Goal: Task Accomplishment & Management: Manage account settings

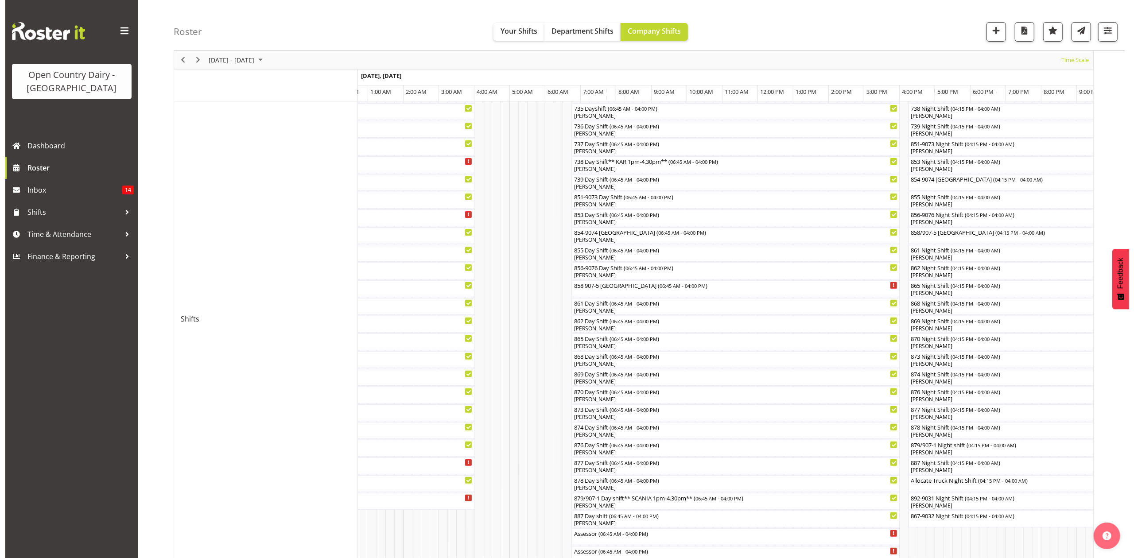
scroll to position [145, 0]
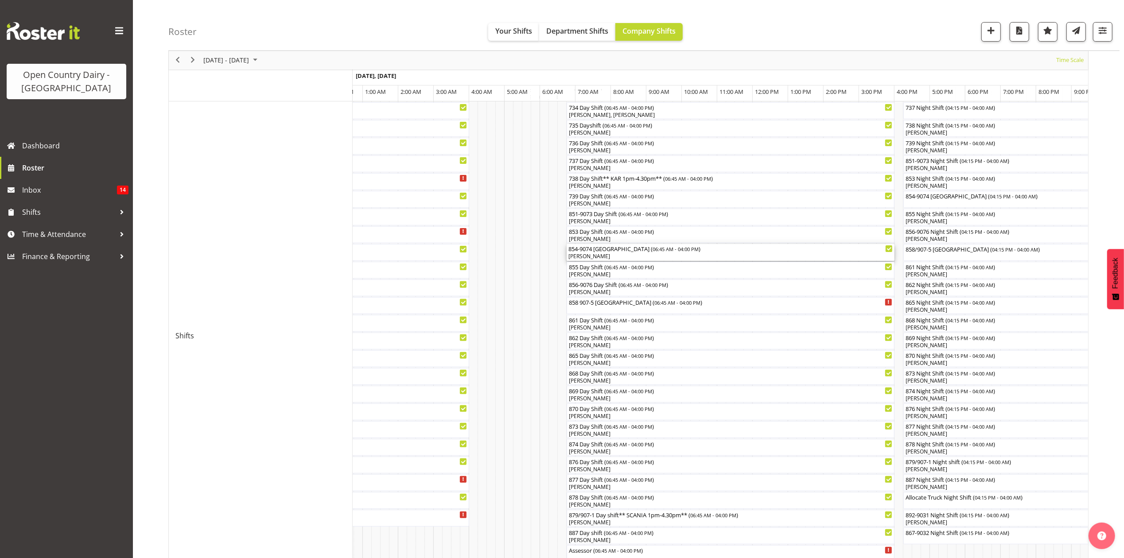
click at [597, 254] on div "John Rook" at bounding box center [730, 256] width 324 height 8
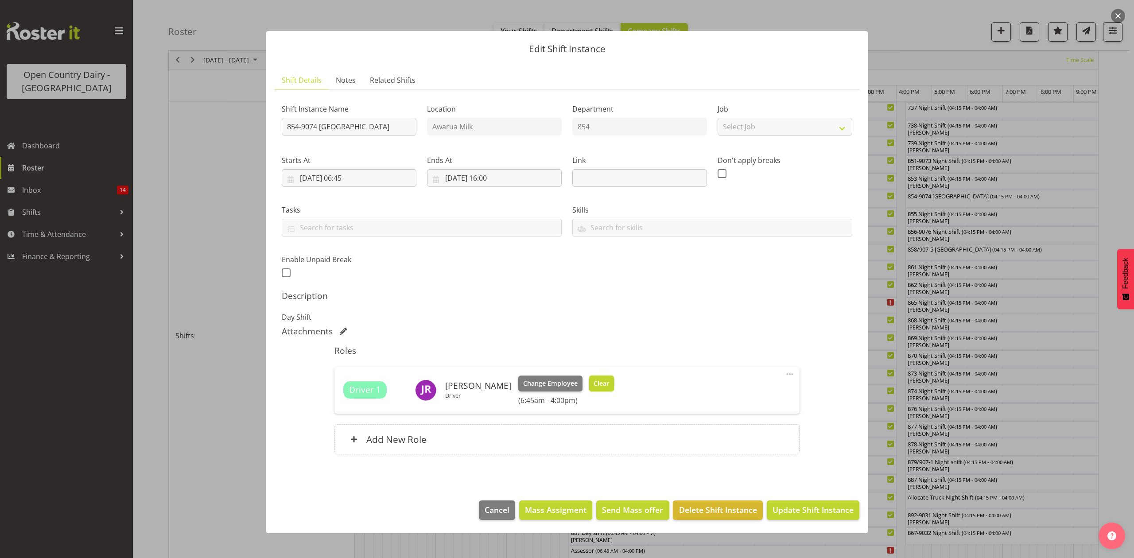
click at [597, 383] on span "Clear" at bounding box center [602, 384] width 16 height 10
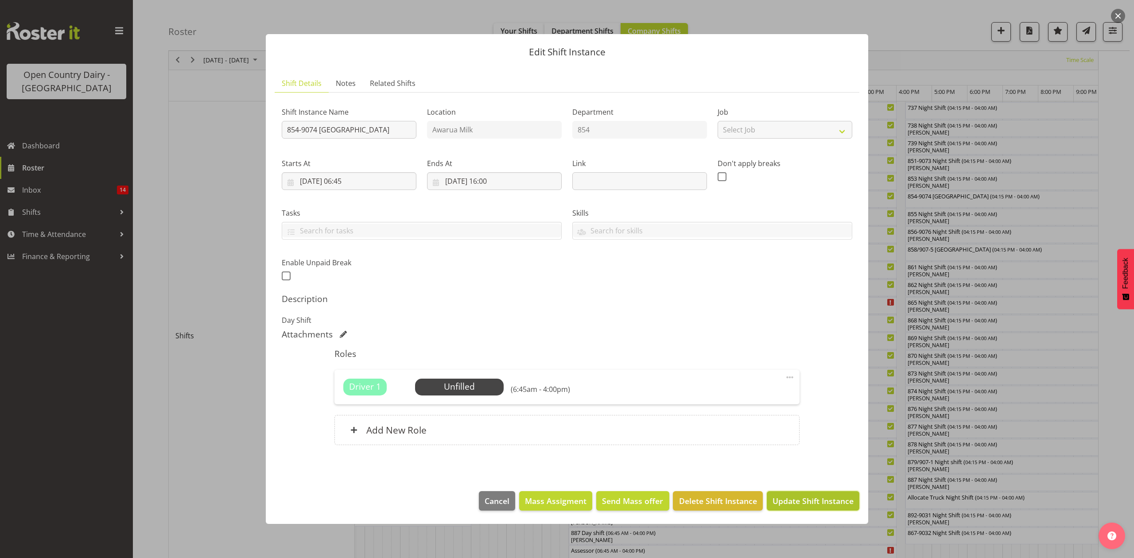
click at [785, 505] on span "Update Shift Instance" at bounding box center [812, 501] width 81 height 12
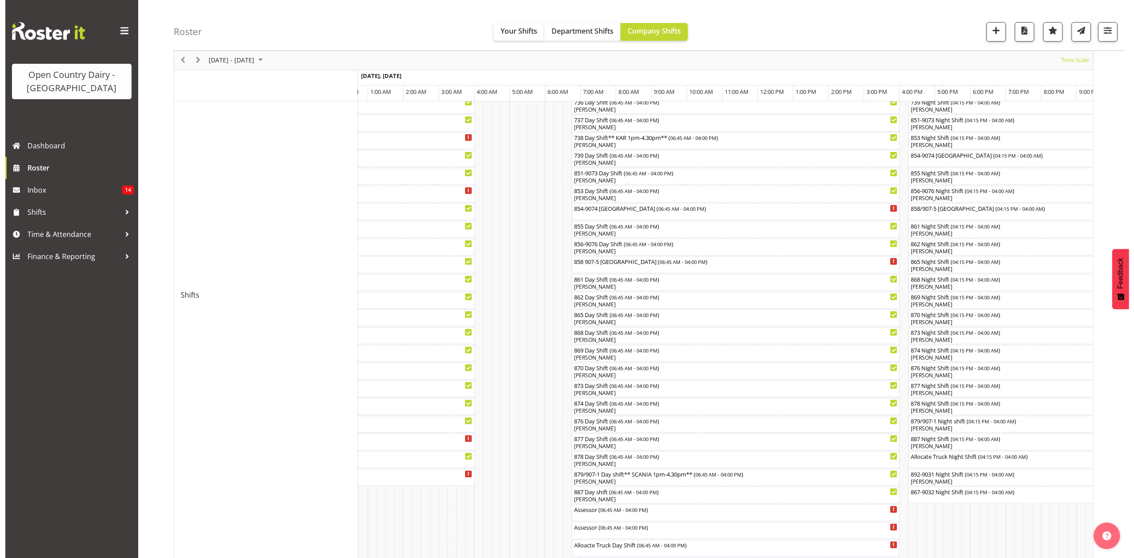
scroll to position [295, 0]
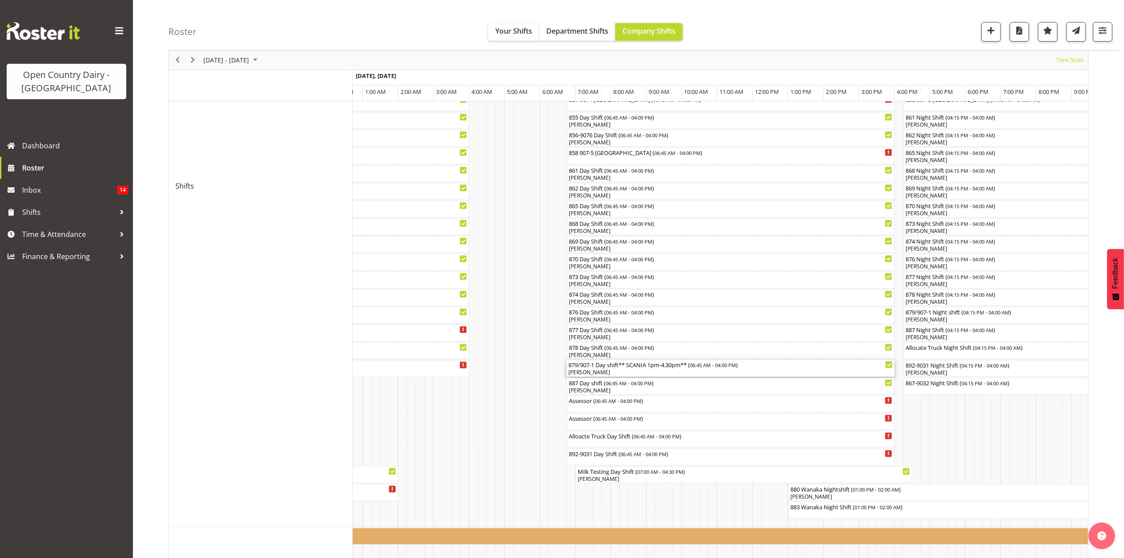
click at [597, 369] on div "Tony Corr" at bounding box center [730, 373] width 324 height 8
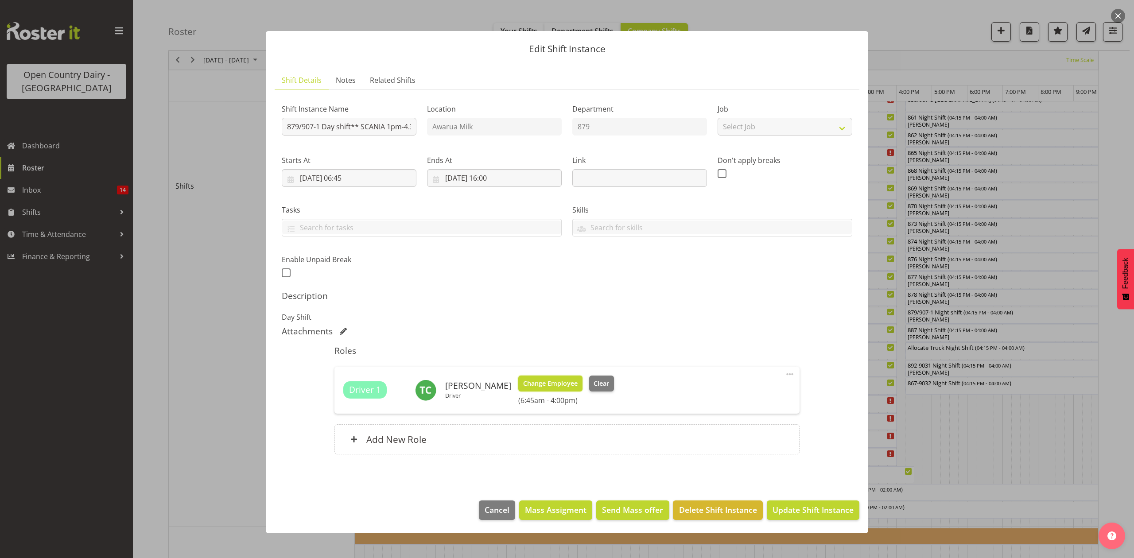
click at [538, 378] on button "Change Employee" at bounding box center [550, 384] width 64 height 16
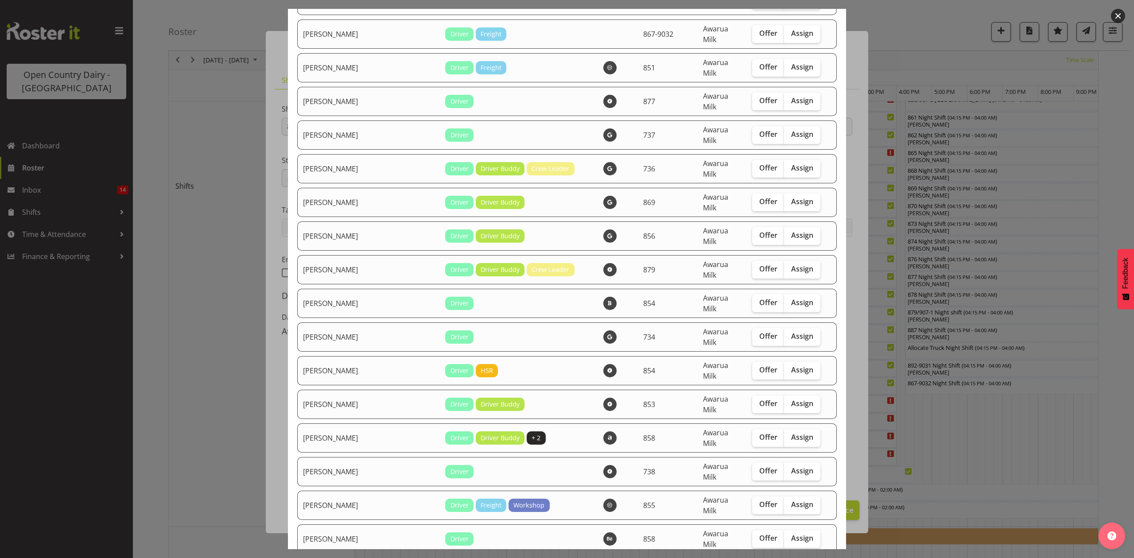
scroll to position [886, 0]
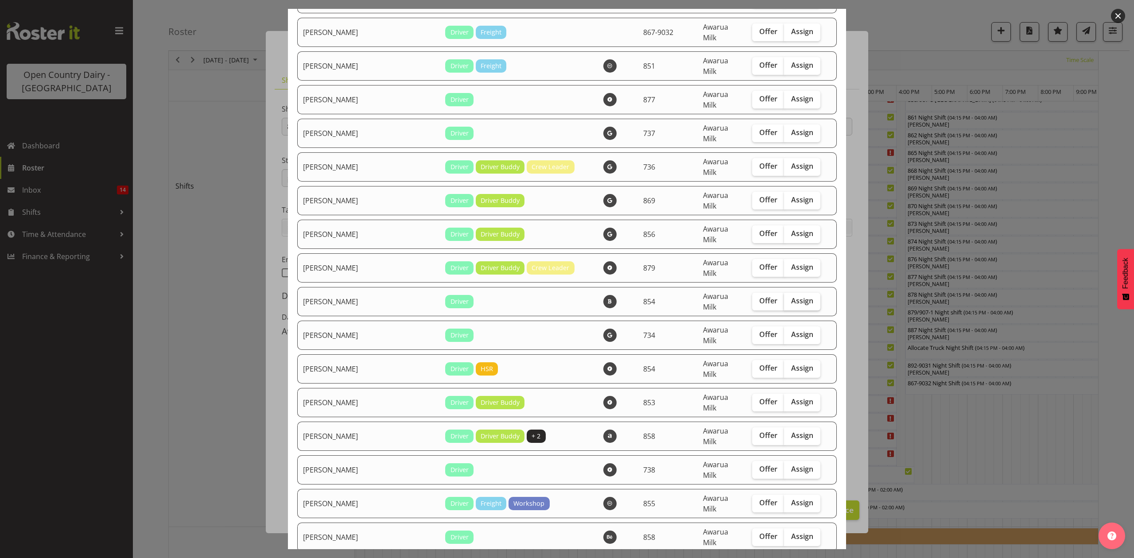
click at [791, 296] on span "Assign" at bounding box center [802, 300] width 22 height 9
click at [784, 298] on input "Assign" at bounding box center [787, 301] width 6 height 6
checkbox input "true"
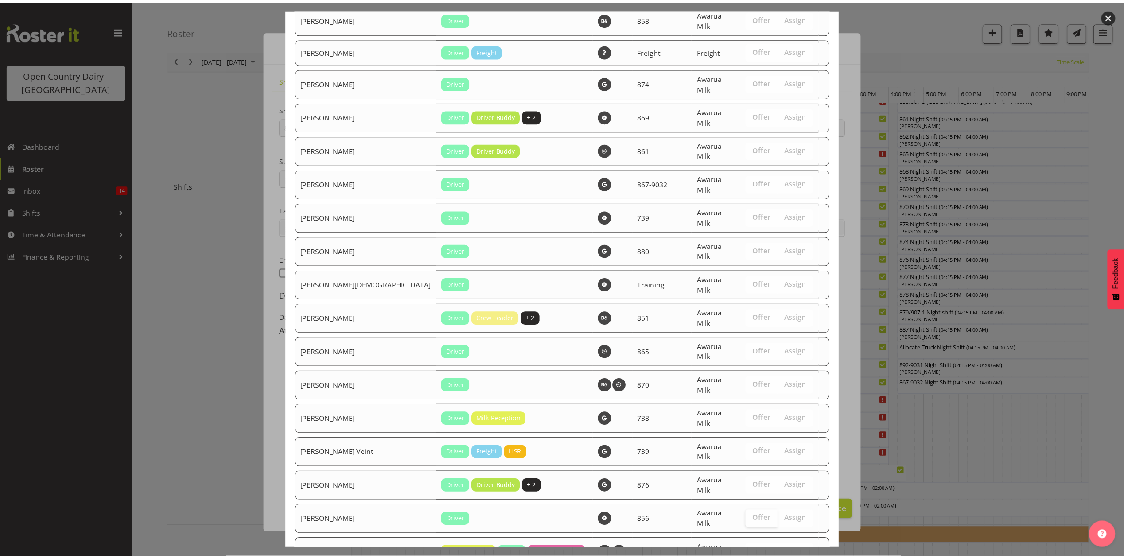
scroll to position [1408, 0]
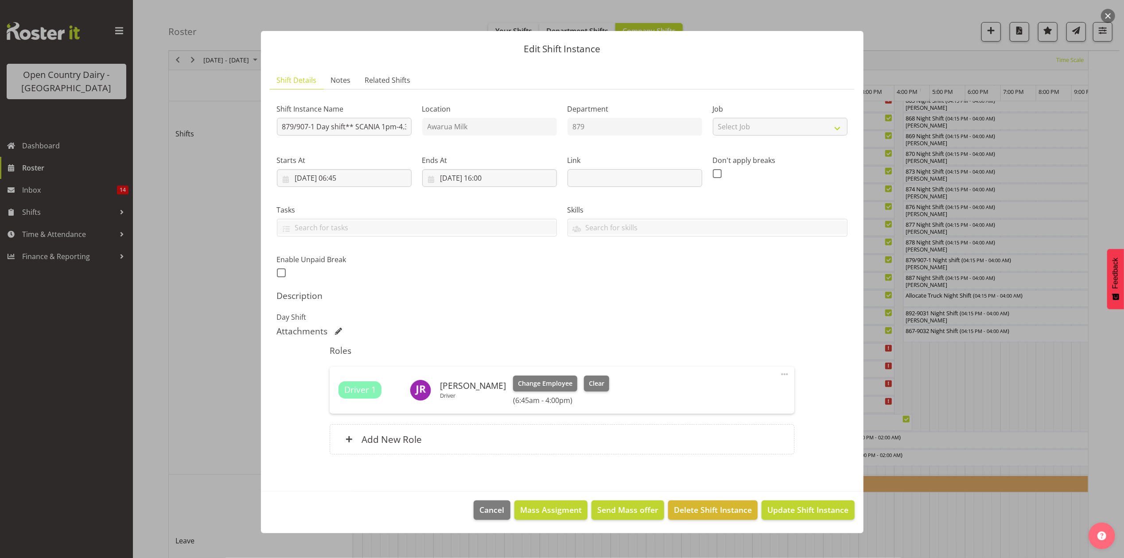
scroll to position [440, 0]
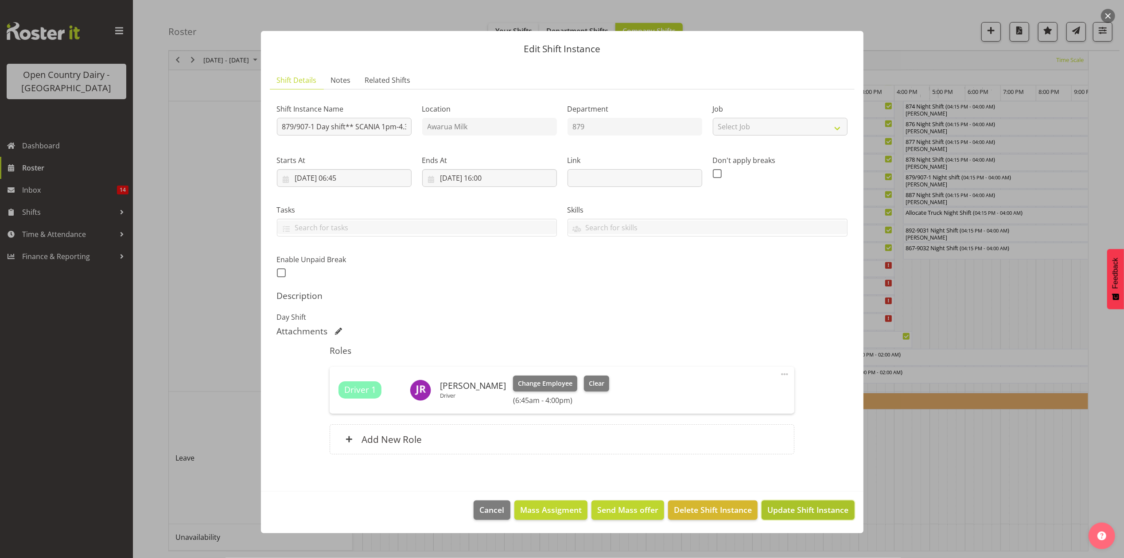
click at [795, 511] on span "Update Shift Instance" at bounding box center [807, 510] width 81 height 12
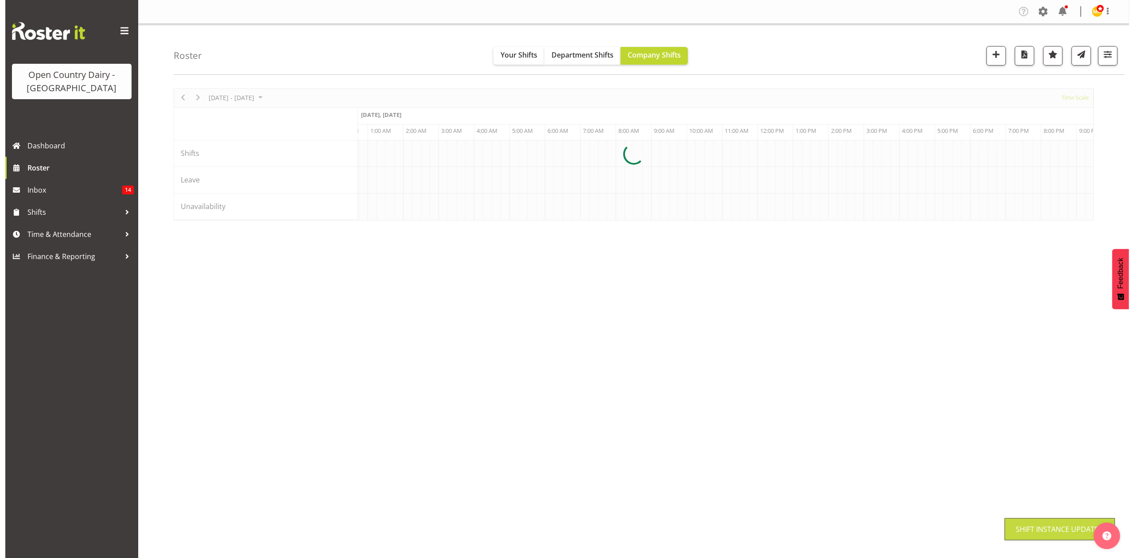
scroll to position [0, 0]
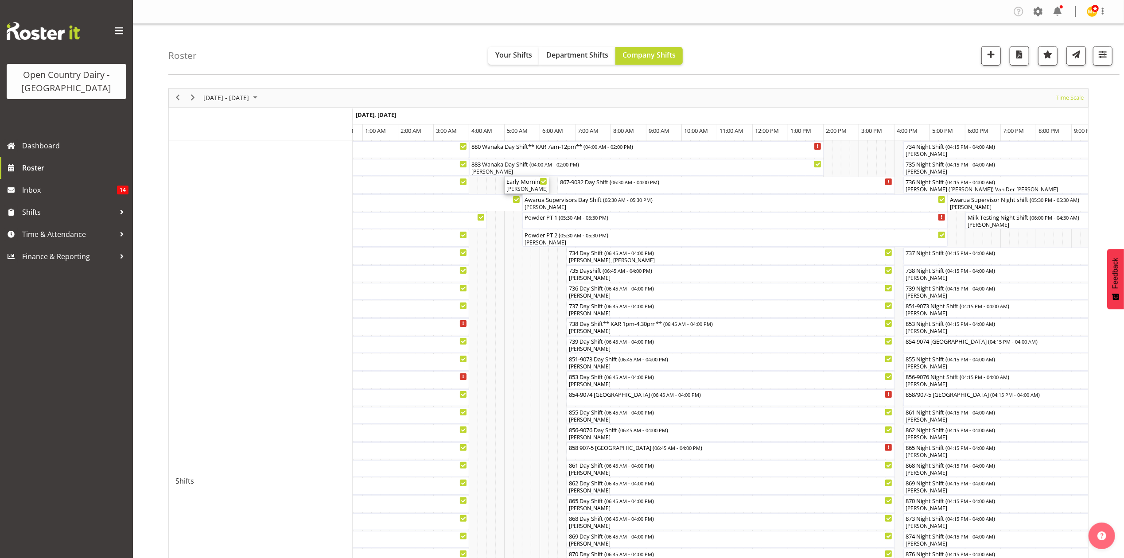
click at [535, 188] on div "Tony Corr, Tracy Inder" at bounding box center [526, 189] width 41 height 8
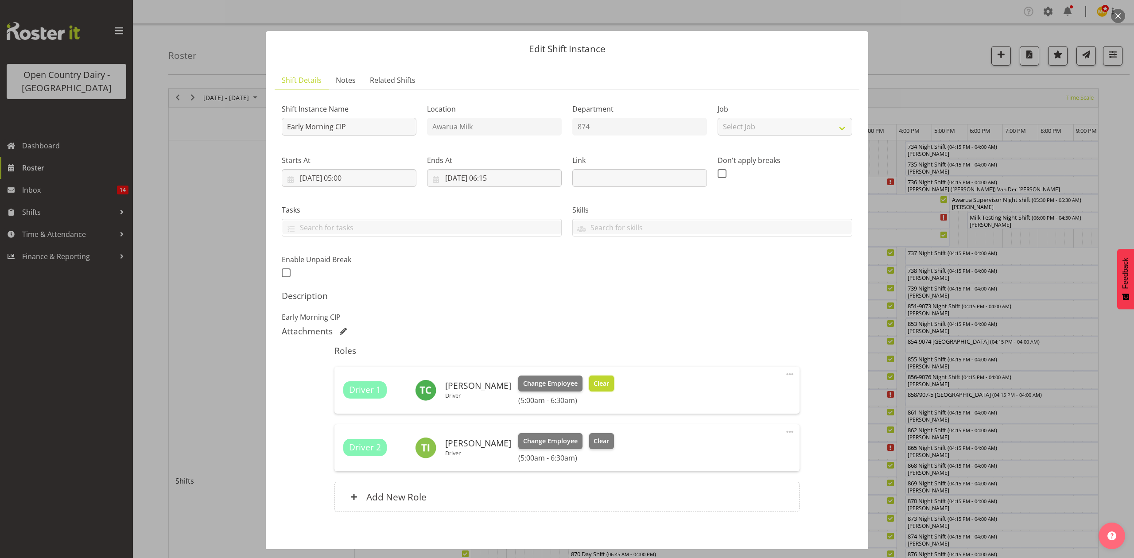
click at [594, 381] on span "Clear" at bounding box center [602, 384] width 16 height 10
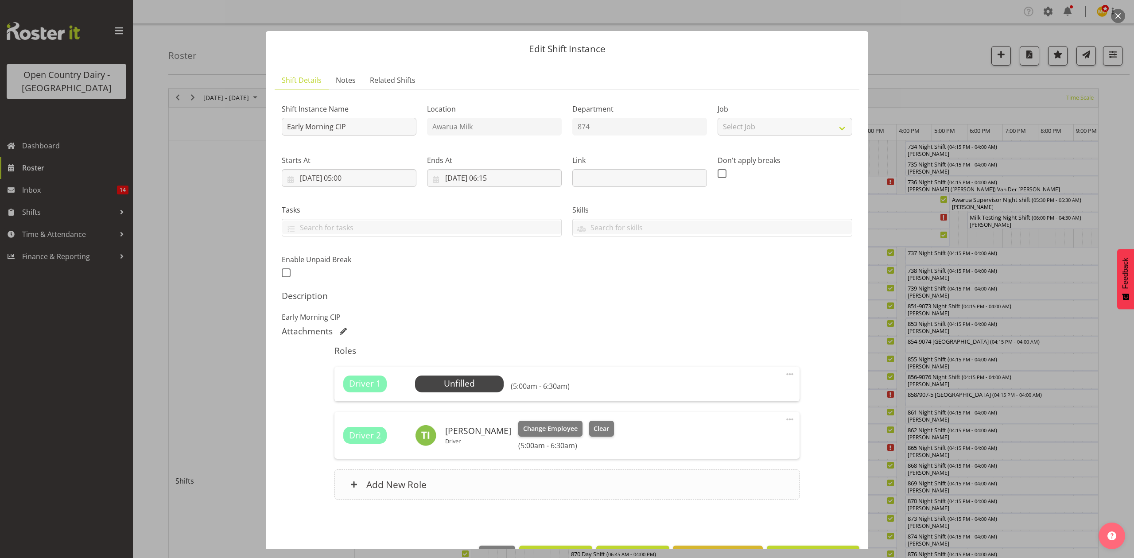
scroll to position [30, 0]
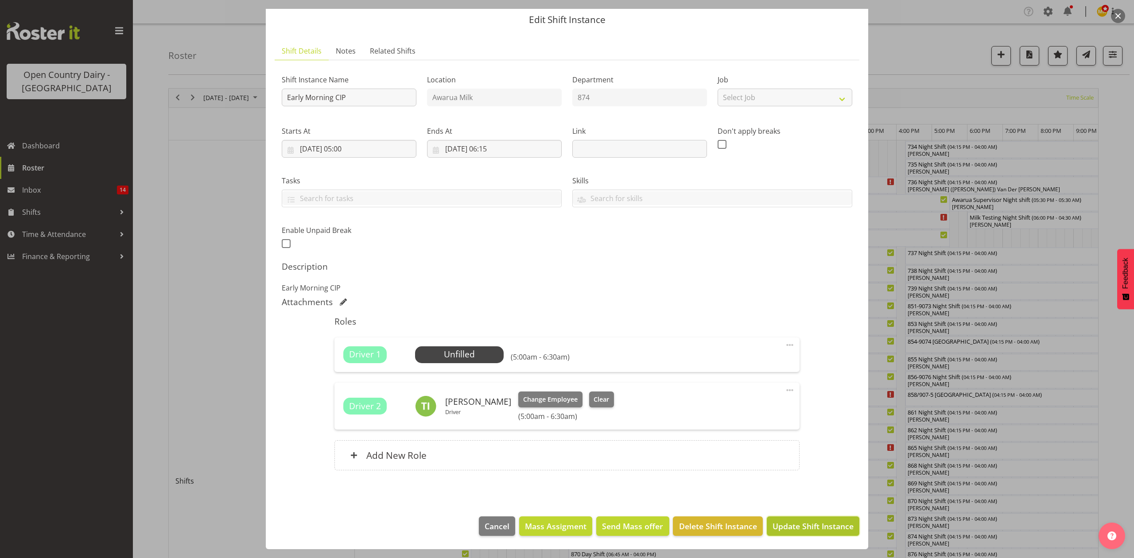
click at [793, 520] on span "Update Shift Instance" at bounding box center [812, 526] width 81 height 12
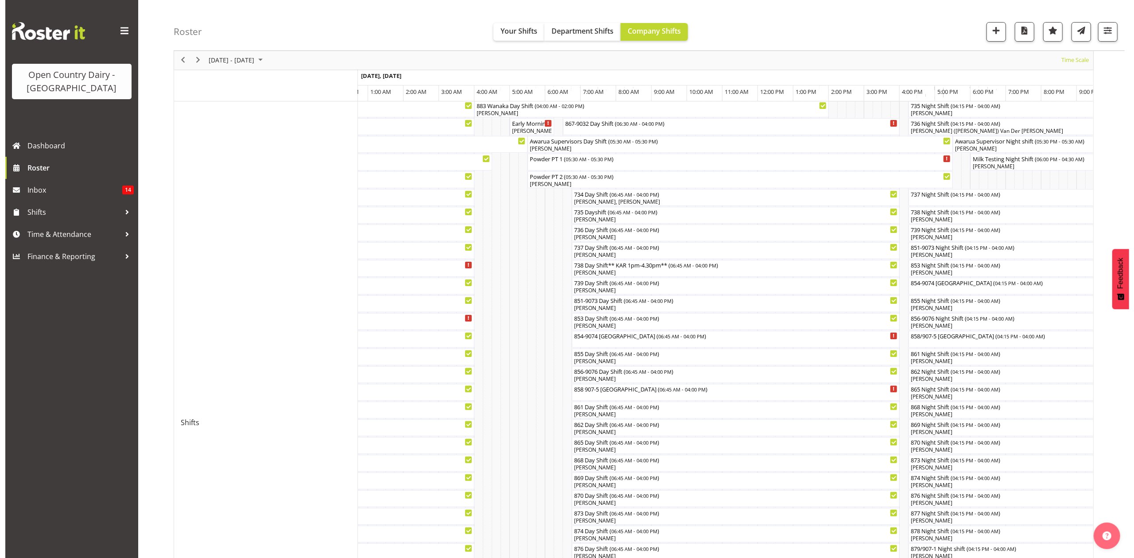
scroll to position [0, 0]
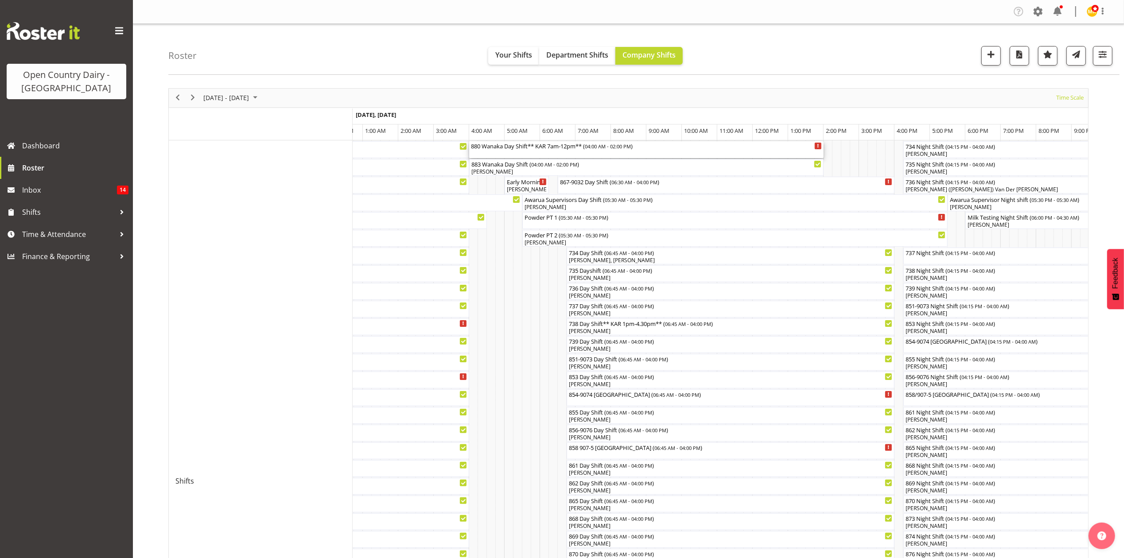
click at [507, 150] on div "880 Wanaka Day Shift** KAR 7am-12pm** ( 04:00 AM - 02:00 PM )" at bounding box center [646, 145] width 351 height 9
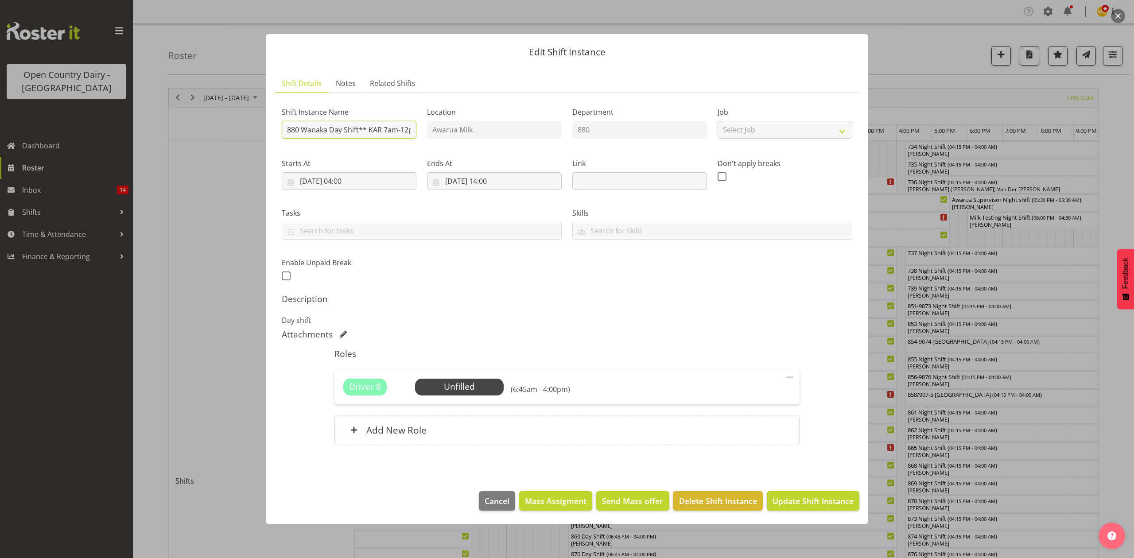
scroll to position [0, 16]
drag, startPoint x: 360, startPoint y: 132, endPoint x: 425, endPoint y: 136, distance: 65.7
click at [425, 136] on div "Shift Instance Name 880 Wanaka Day Shift** KAR 7am-12pm** Location Awarua Milk …" at bounding box center [566, 191] width 581 height 194
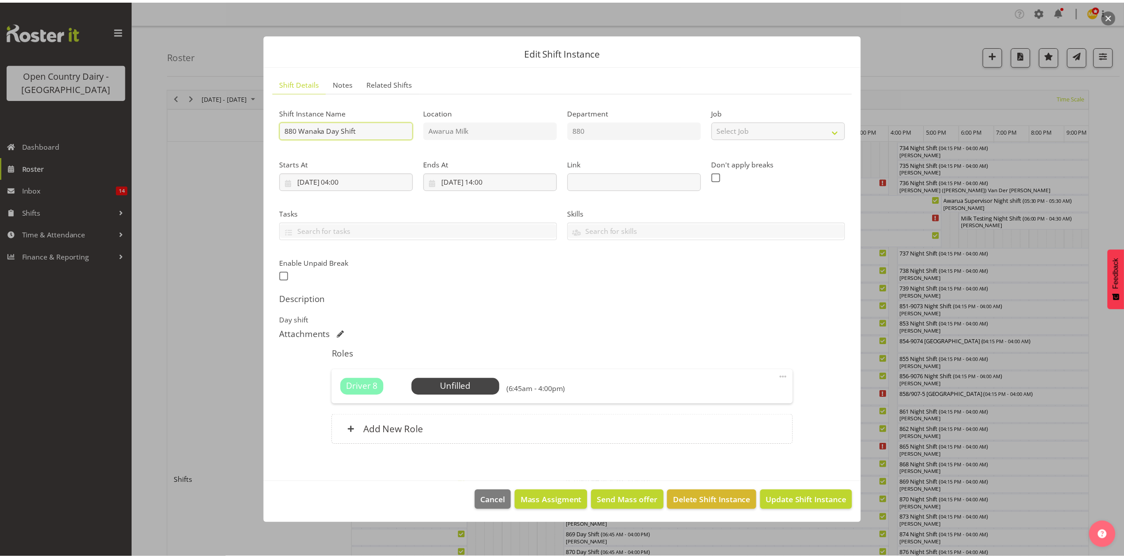
scroll to position [0, 0]
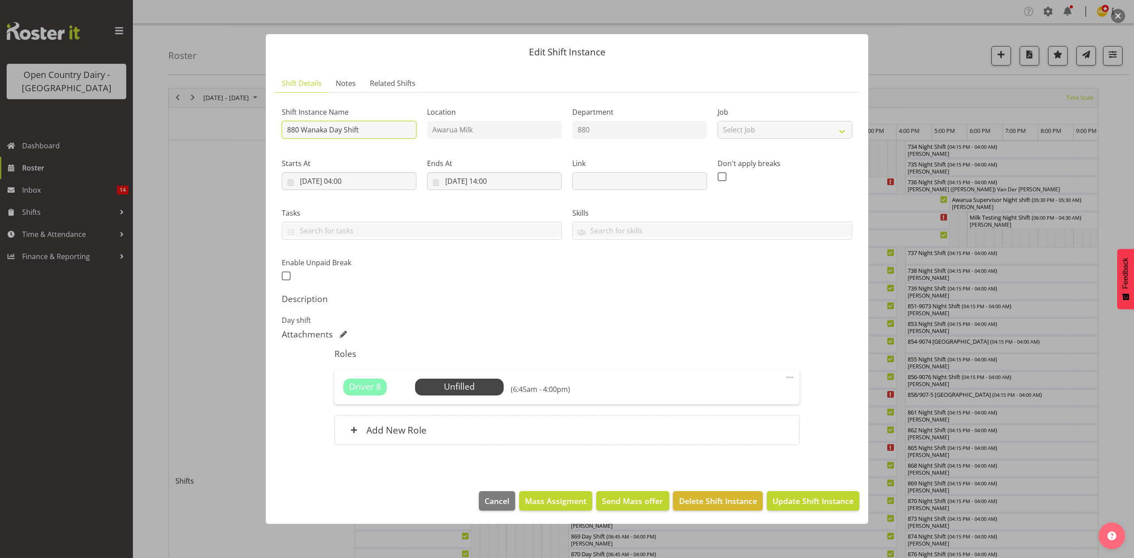
type input "880 Wanaka Day Shift"
click at [648, 322] on p "Day shift" at bounding box center [567, 320] width 570 height 11
click at [791, 498] on span "Update Shift Instance" at bounding box center [812, 501] width 81 height 12
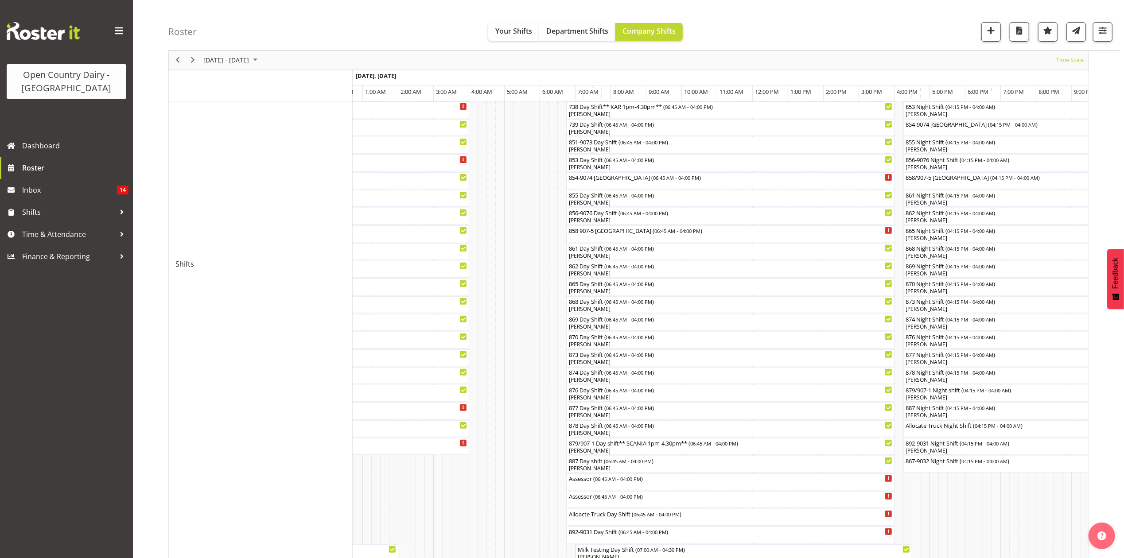
scroll to position [236, 0]
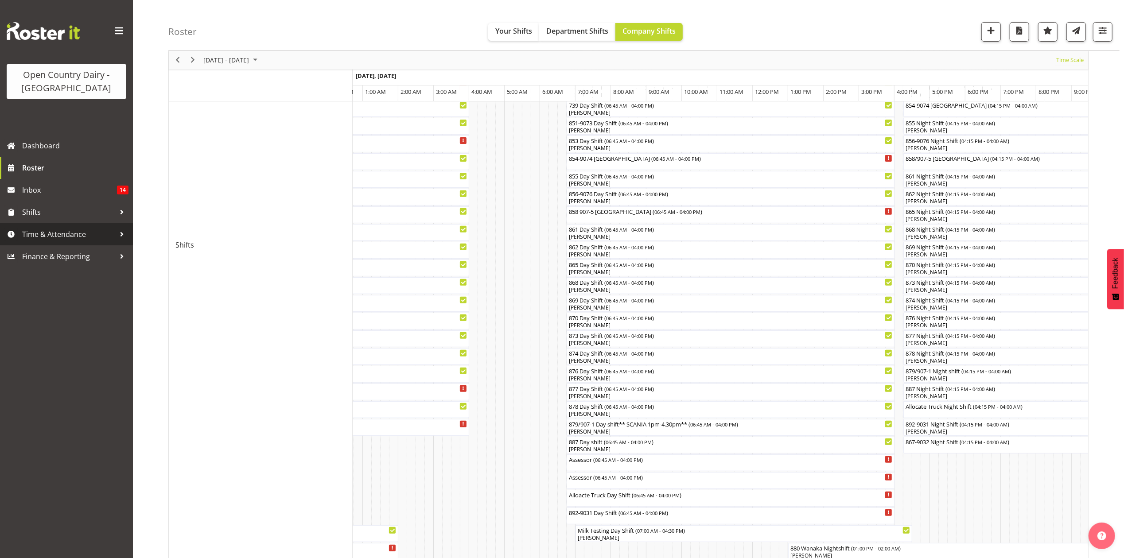
click at [43, 237] on span "Time & Attendance" at bounding box center [68, 234] width 93 height 13
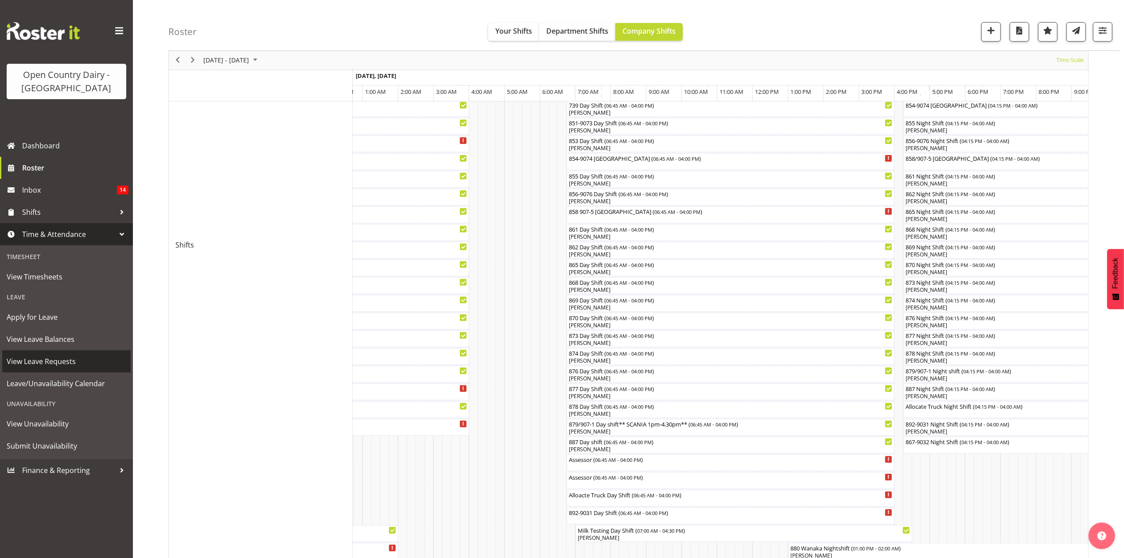
click at [56, 362] on span "View Leave Requests" at bounding box center [67, 361] width 120 height 13
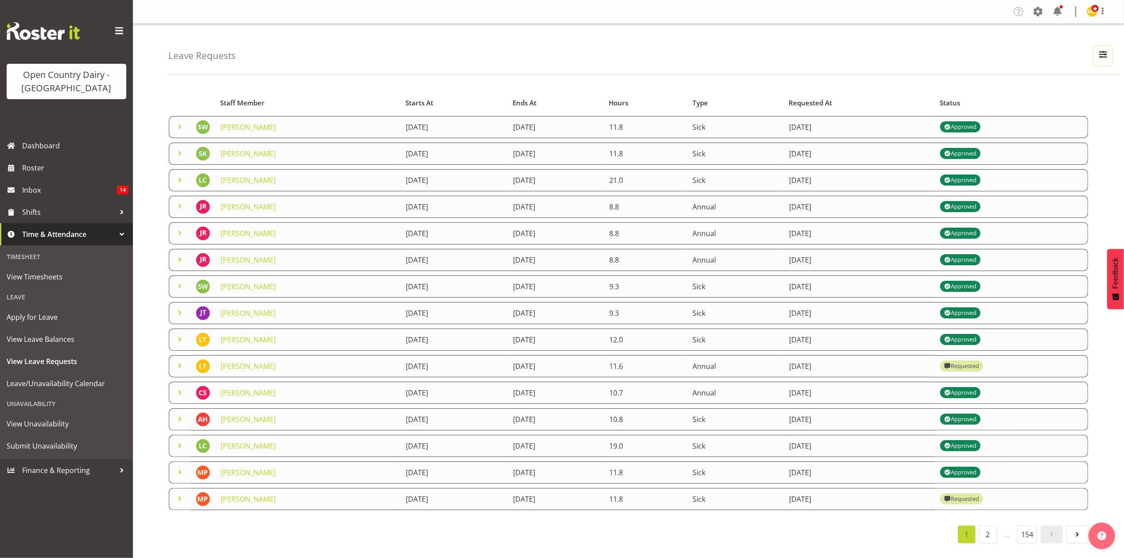
drag, startPoint x: 1098, startPoint y: 60, endPoint x: 1085, endPoint y: 62, distance: 13.8
click at [1098, 60] on span "button" at bounding box center [1103, 55] width 12 height 12
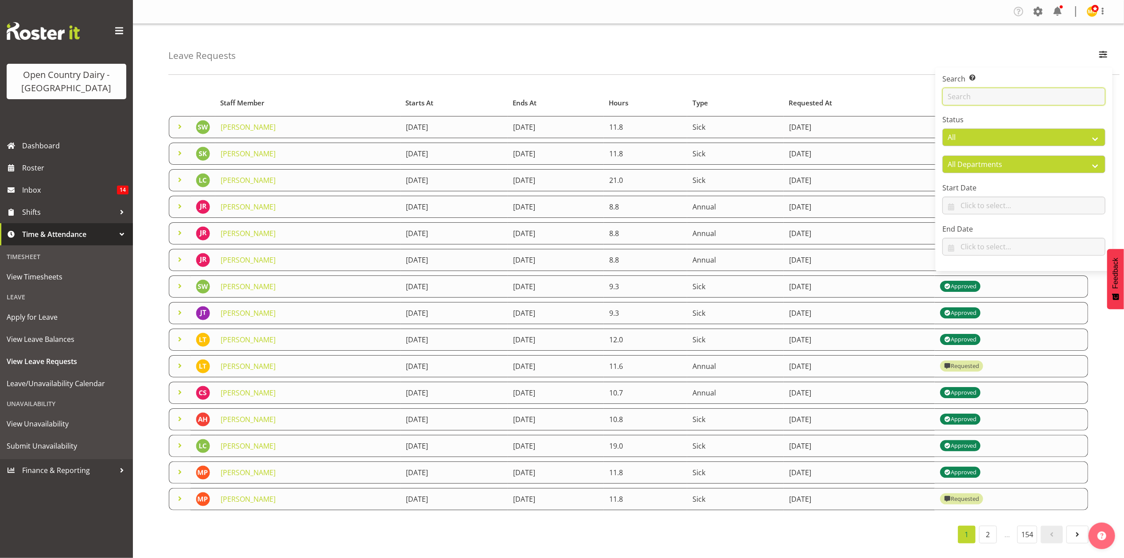
click at [989, 96] on input "text" at bounding box center [1023, 97] width 163 height 18
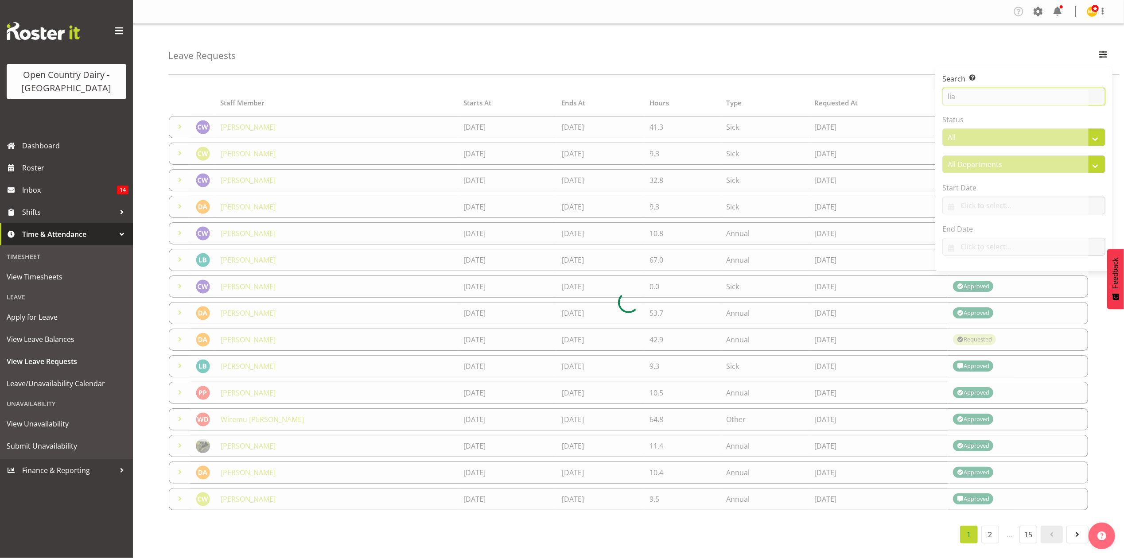
type input "[PERSON_NAME]"
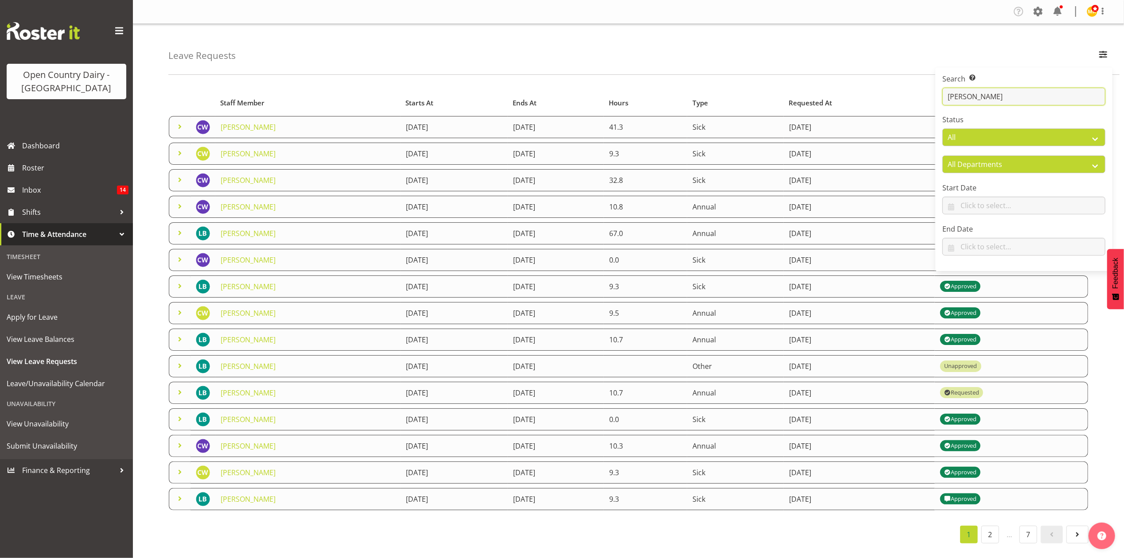
drag, startPoint x: 965, startPoint y: 96, endPoint x: 935, endPoint y: 95, distance: 30.1
click at [935, 95] on div "Search Search for a particular employee [PERSON_NAME] Status All Approved Reque…" at bounding box center [1023, 169] width 177 height 197
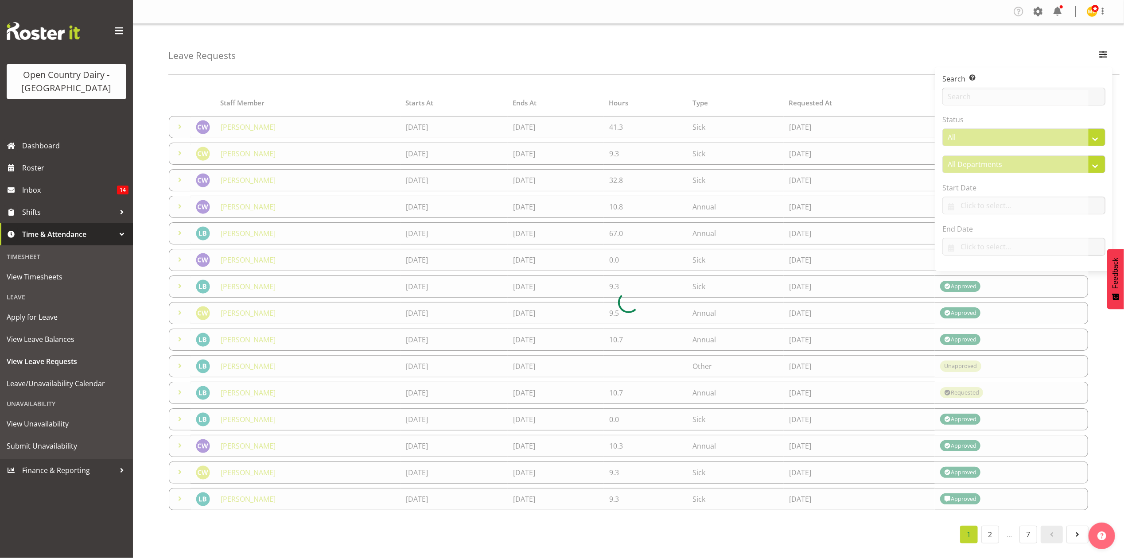
click at [906, 54] on div "Leave Requests Search Search for a particular employee Status All Approved Requ…" at bounding box center [643, 49] width 951 height 51
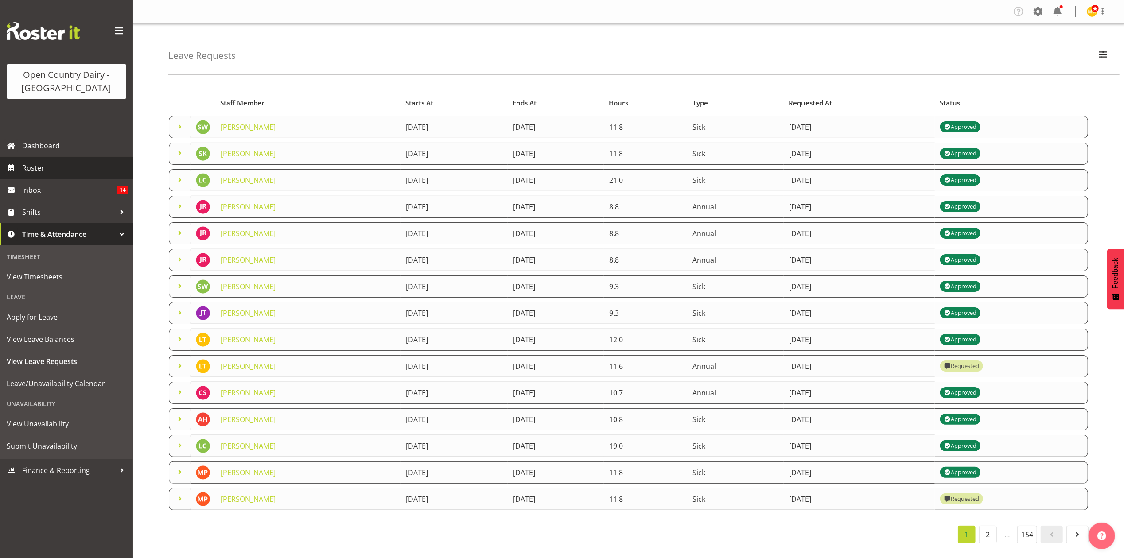
click at [42, 170] on span "Roster" at bounding box center [75, 167] width 106 height 13
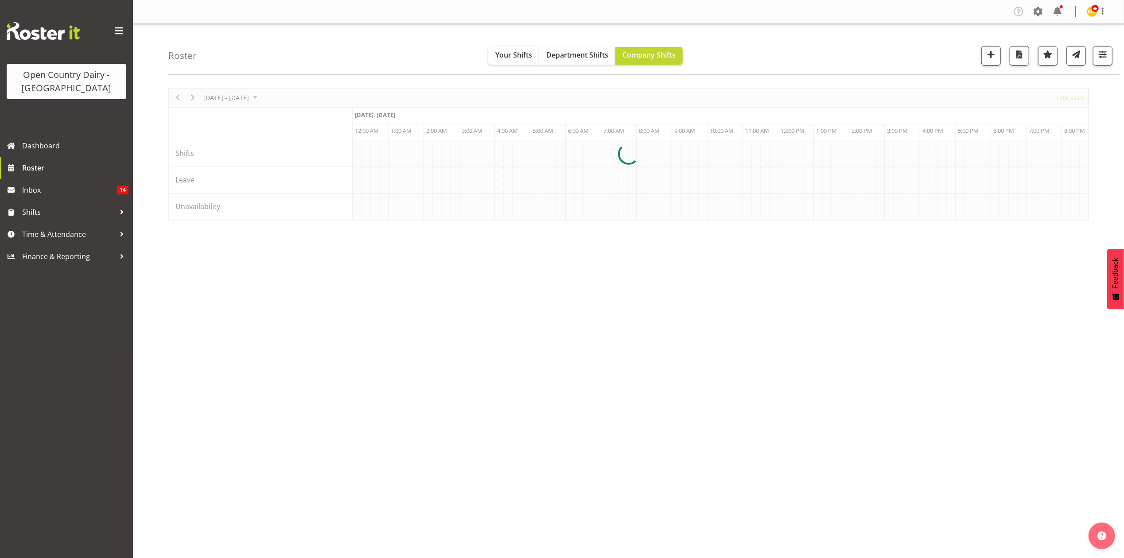
scroll to position [0, 1701]
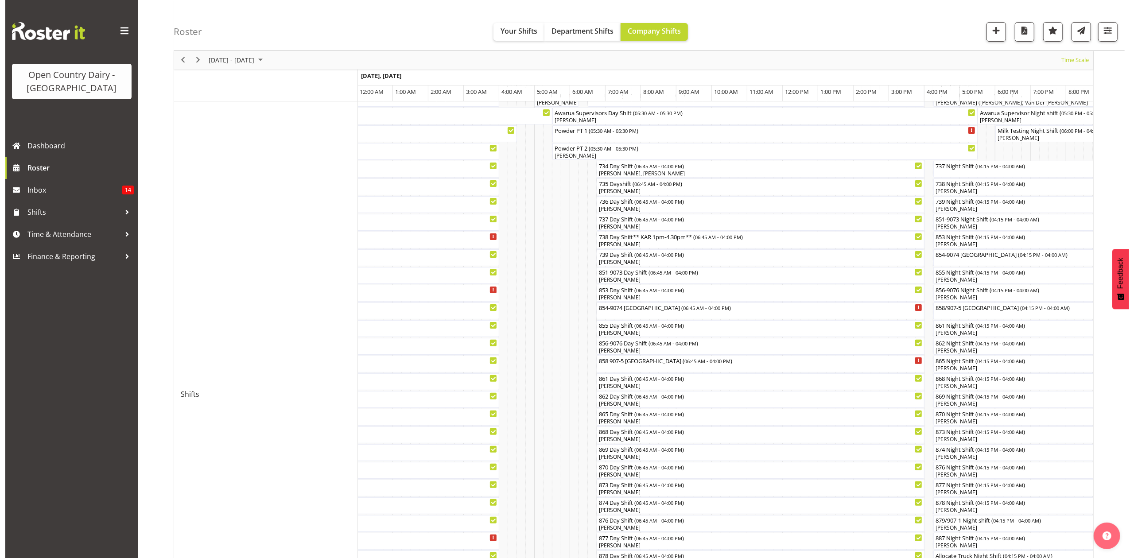
scroll to position [86, 0]
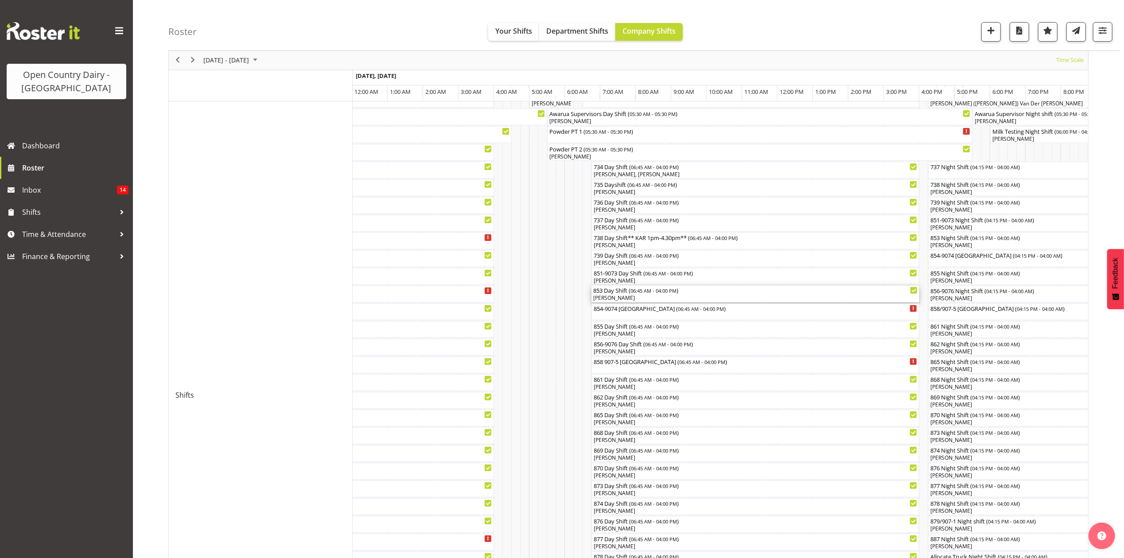
click at [608, 296] on div "[PERSON_NAME]" at bounding box center [755, 298] width 324 height 8
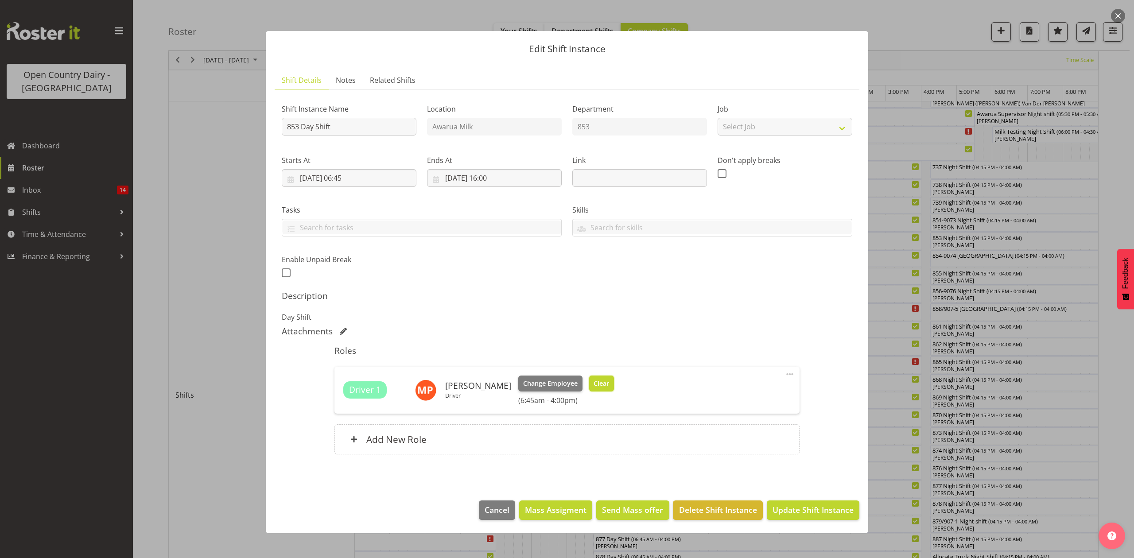
click at [597, 387] on span "Clear" at bounding box center [602, 384] width 16 height 10
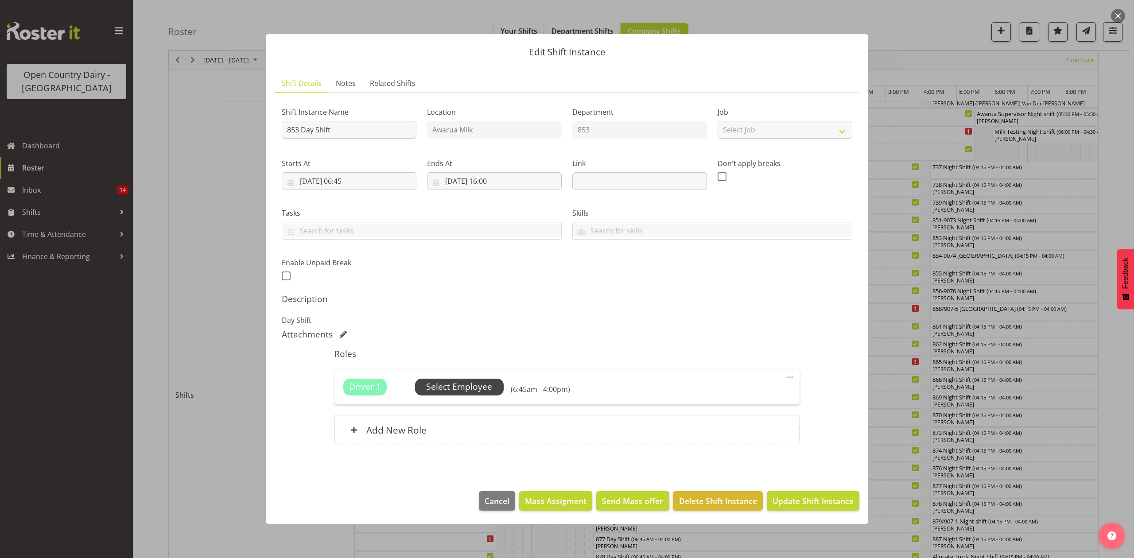
click at [477, 384] on span "Select Employee" at bounding box center [459, 386] width 66 height 13
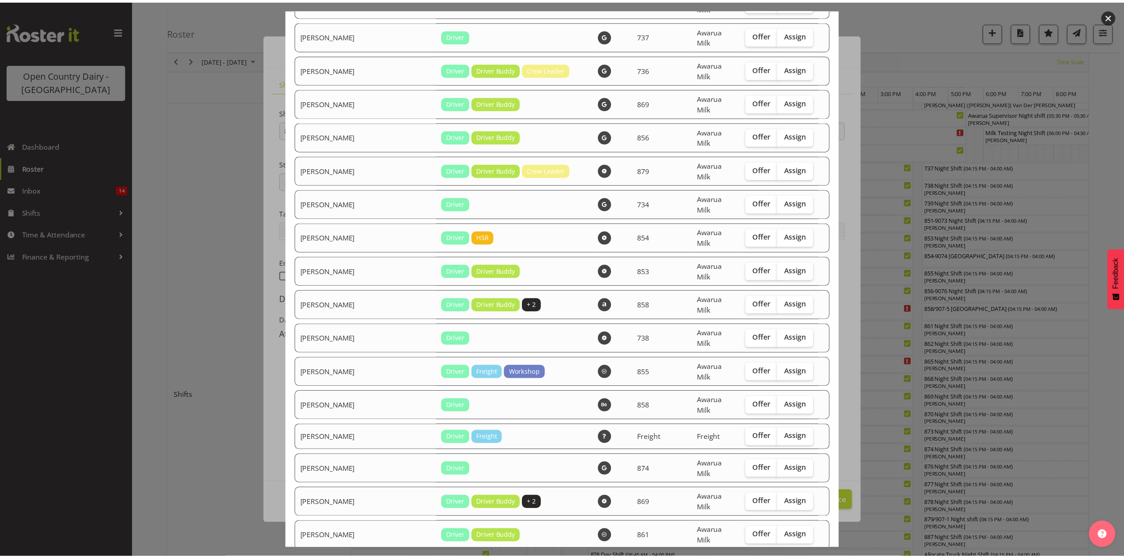
scroll to position [1004, 0]
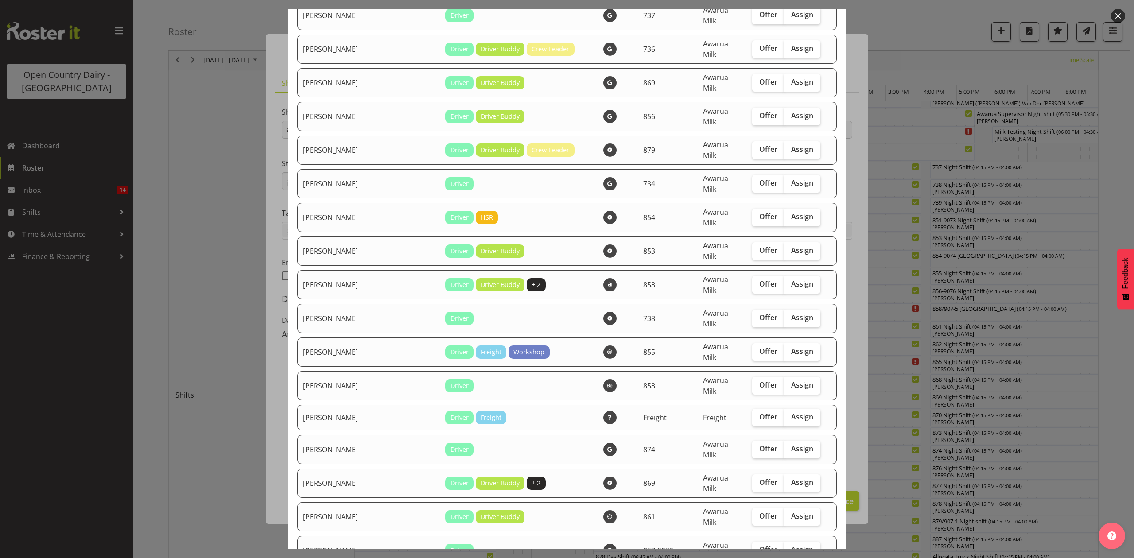
click at [879, 426] on div at bounding box center [567, 279] width 1134 height 558
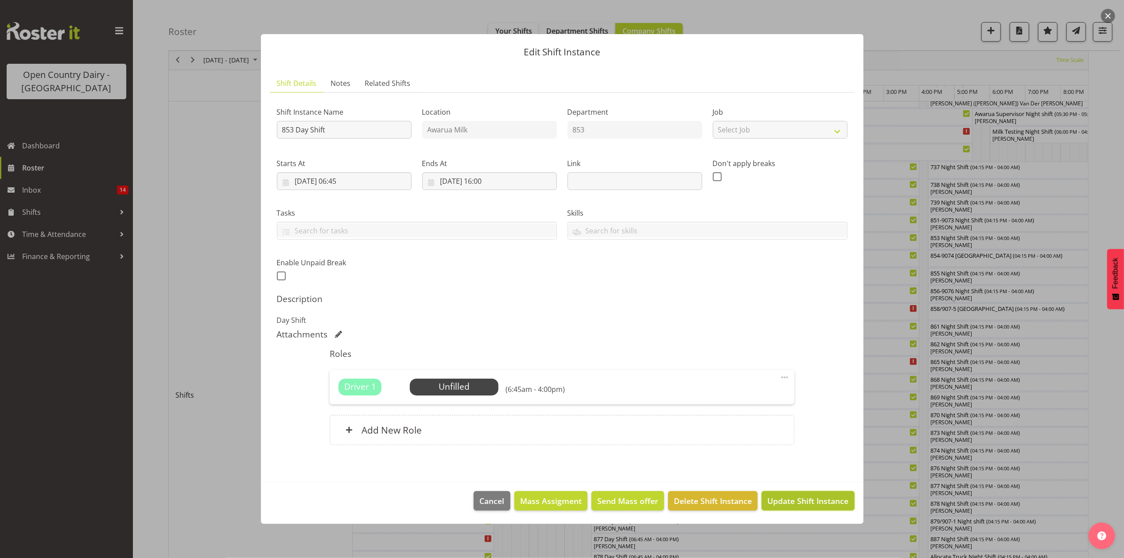
click at [807, 508] on button "Update Shift Instance" at bounding box center [807, 500] width 93 height 19
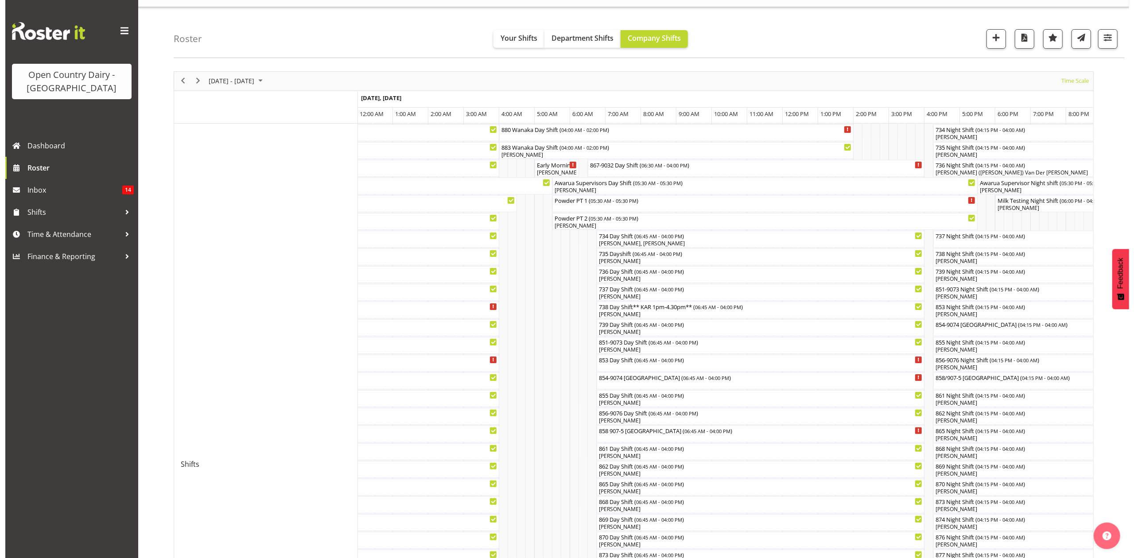
scroll to position [0, 0]
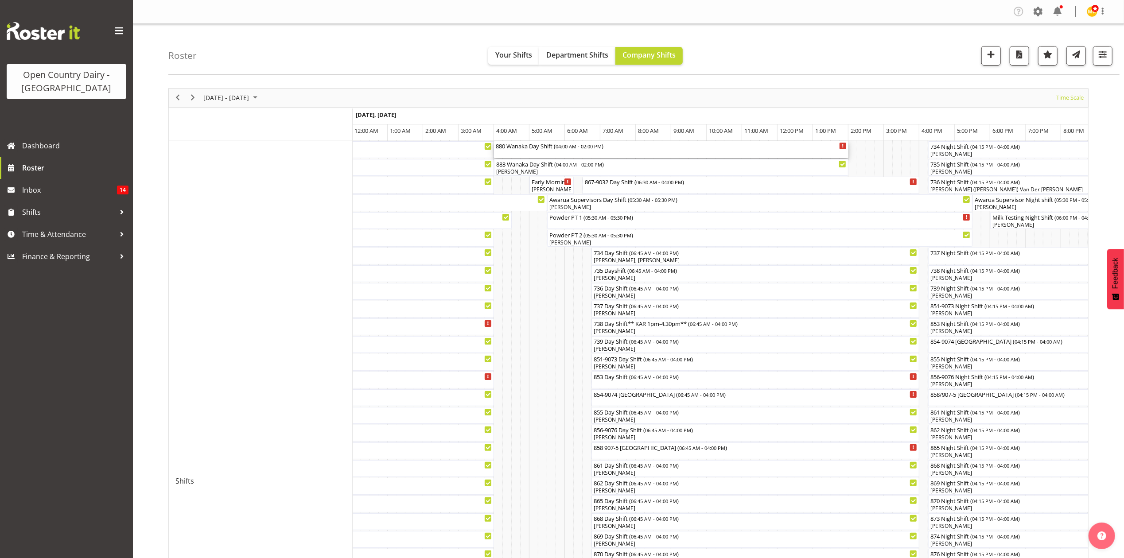
click at [526, 149] on div "880 Wanaka Day Shift ( 04:00 AM - 02:00 PM )" at bounding box center [671, 145] width 351 height 9
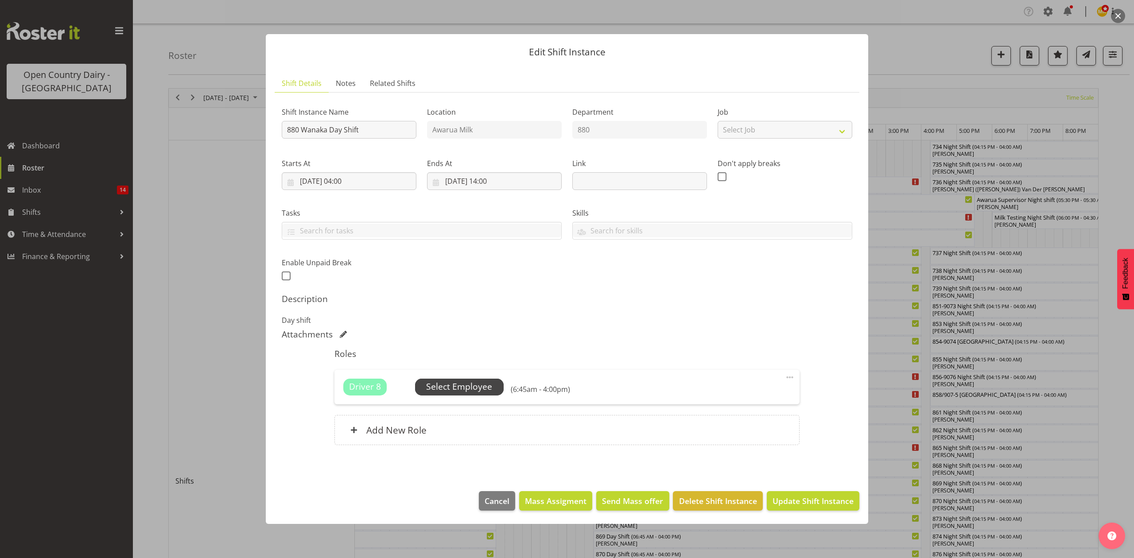
click at [464, 384] on span "Select Employee" at bounding box center [459, 386] width 66 height 13
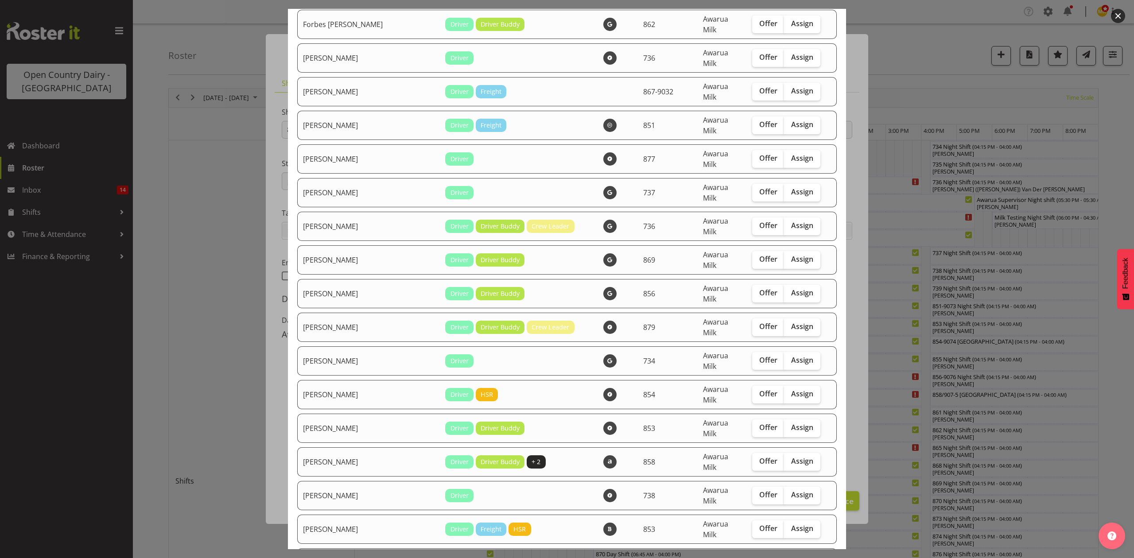
scroll to position [886, 0]
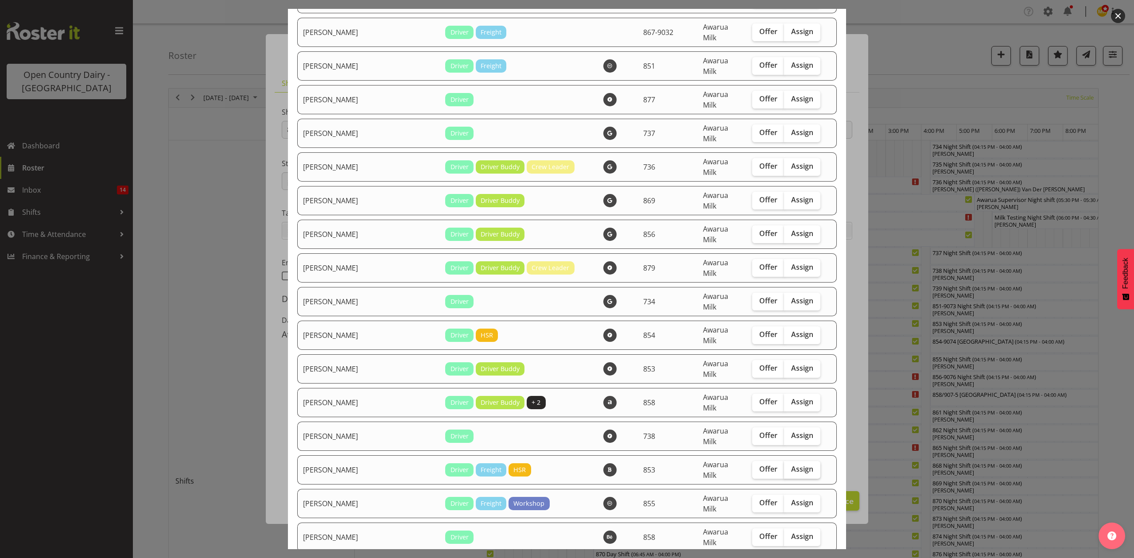
click at [795, 465] on span "Assign" at bounding box center [802, 469] width 22 height 9
click at [790, 466] on input "Assign" at bounding box center [787, 469] width 6 height 6
checkbox input "true"
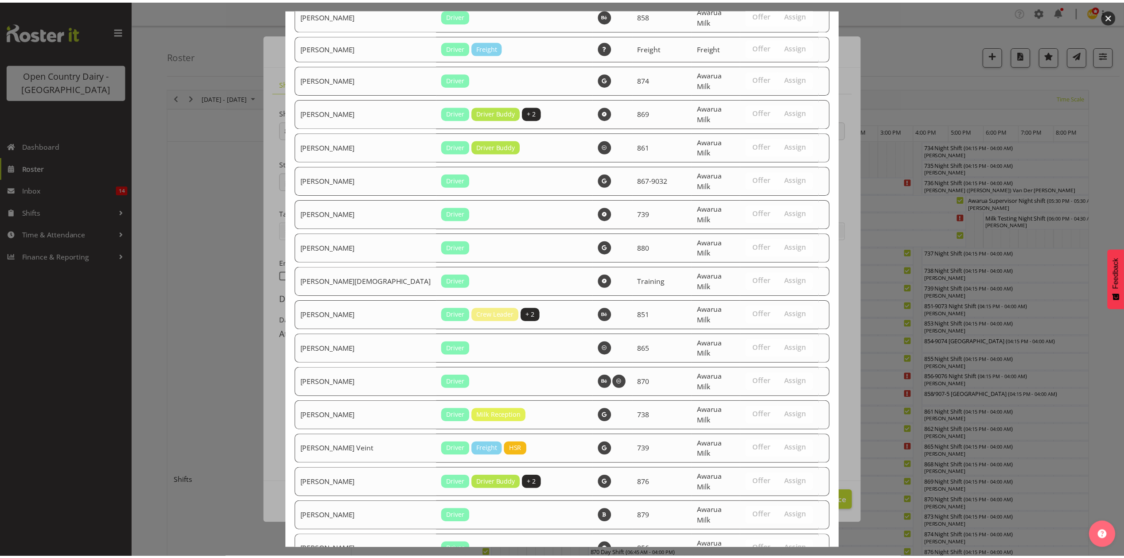
scroll to position [1438, 0]
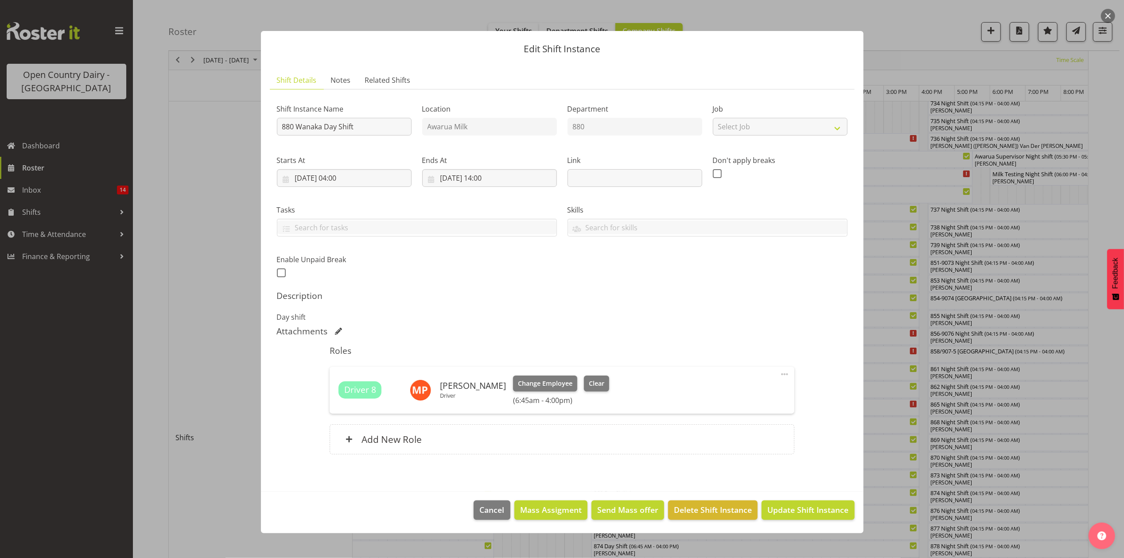
scroll to position [177, 0]
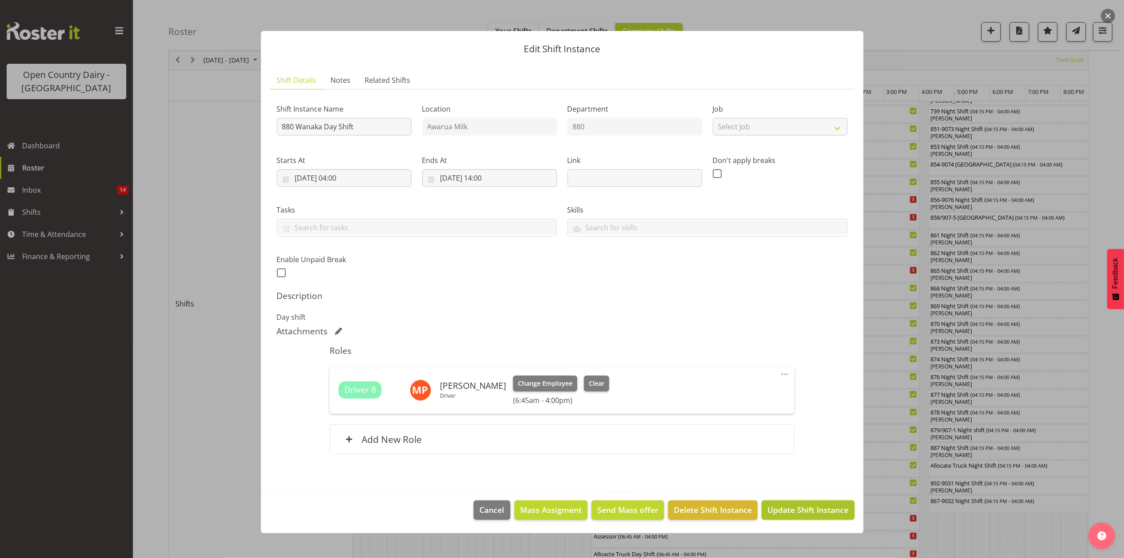
click at [799, 507] on span "Update Shift Instance" at bounding box center [807, 510] width 81 height 12
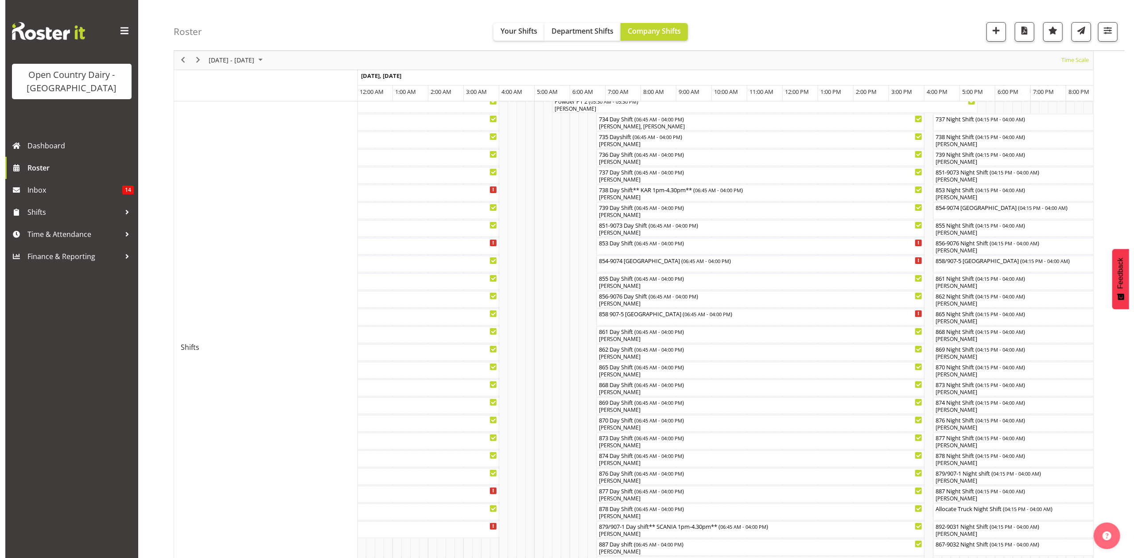
scroll to position [118, 0]
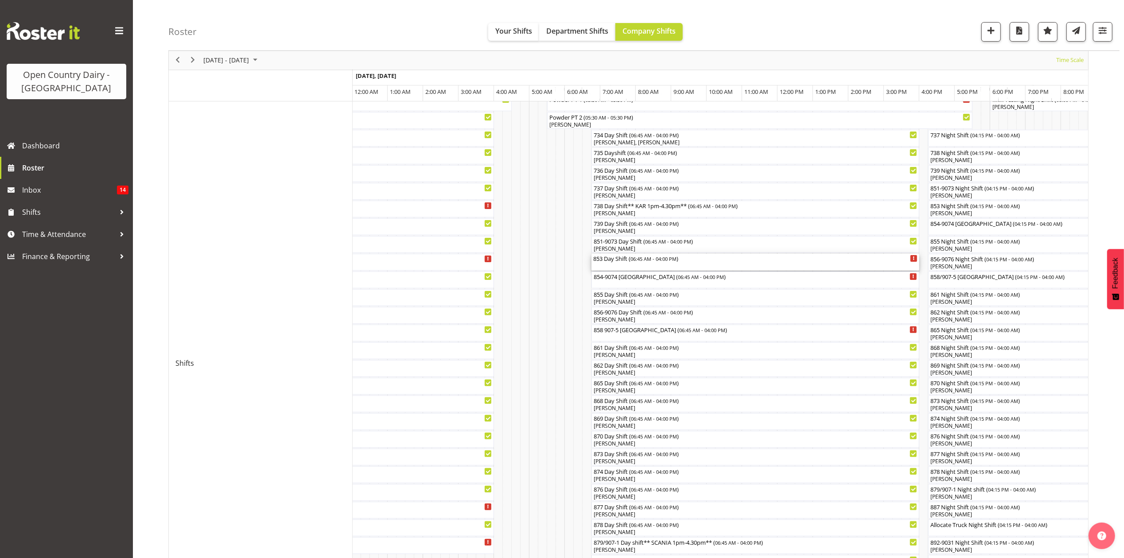
click at [613, 263] on div "853 Day Shift ( 06:45 AM - 04:00 PM )" at bounding box center [755, 262] width 324 height 17
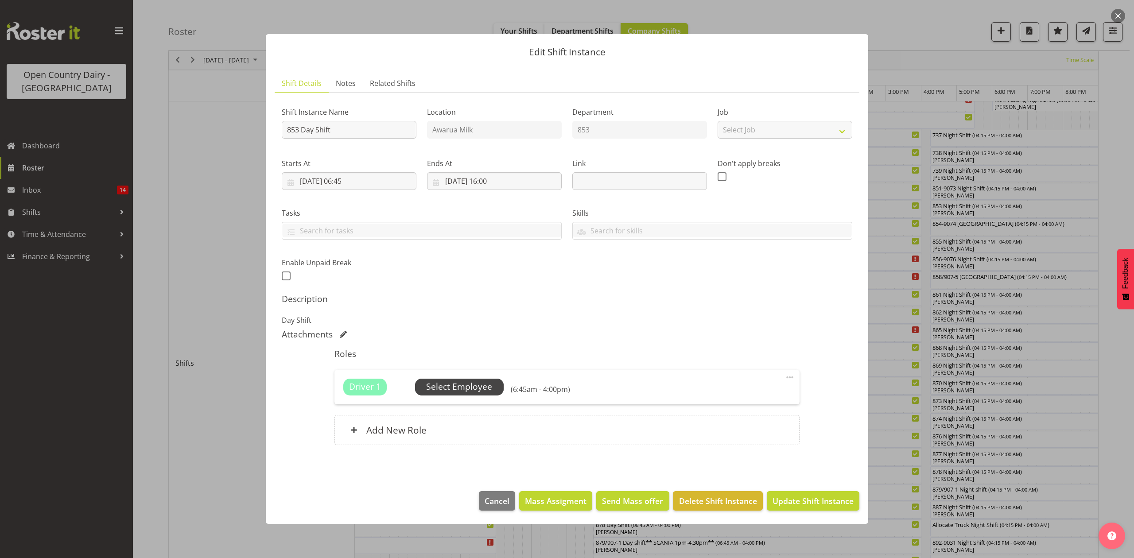
click at [472, 385] on span "Select Employee" at bounding box center [459, 386] width 66 height 13
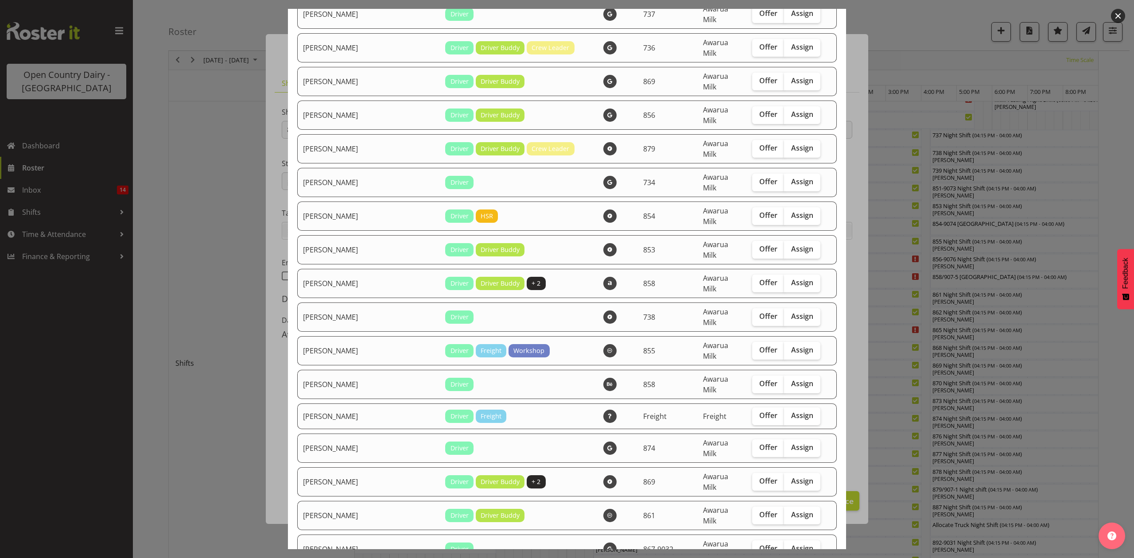
scroll to position [1004, 0]
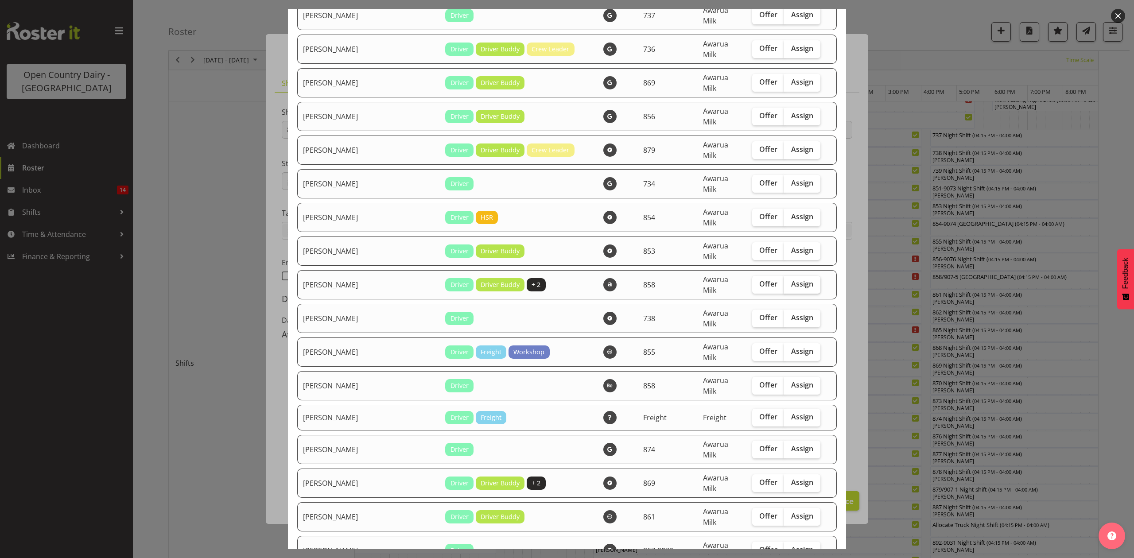
click at [791, 279] on span "Assign" at bounding box center [802, 283] width 22 height 9
click at [784, 281] on input "Assign" at bounding box center [787, 284] width 6 height 6
checkbox input "true"
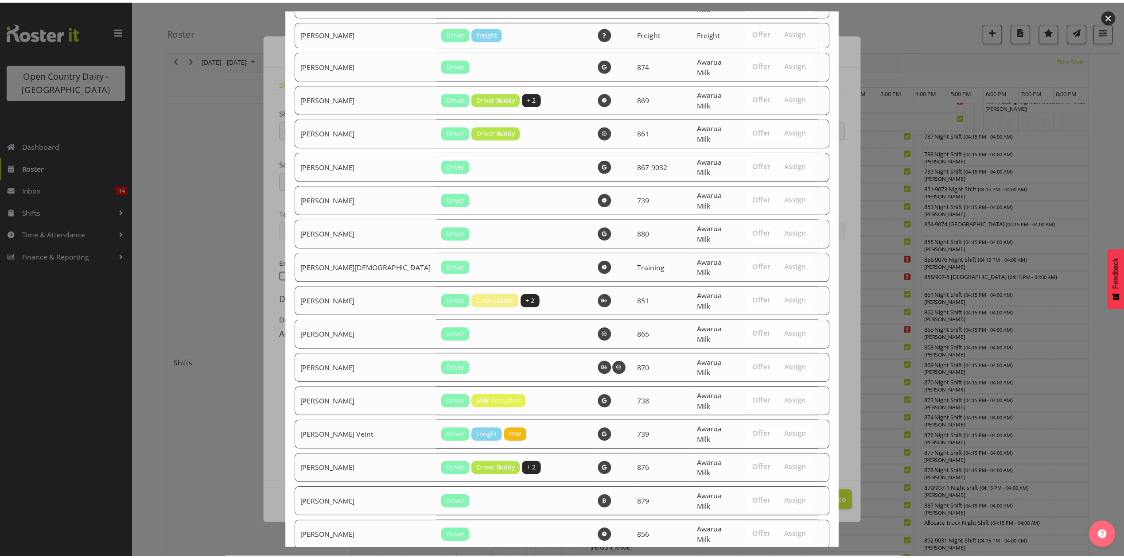
scroll to position [1408, 0]
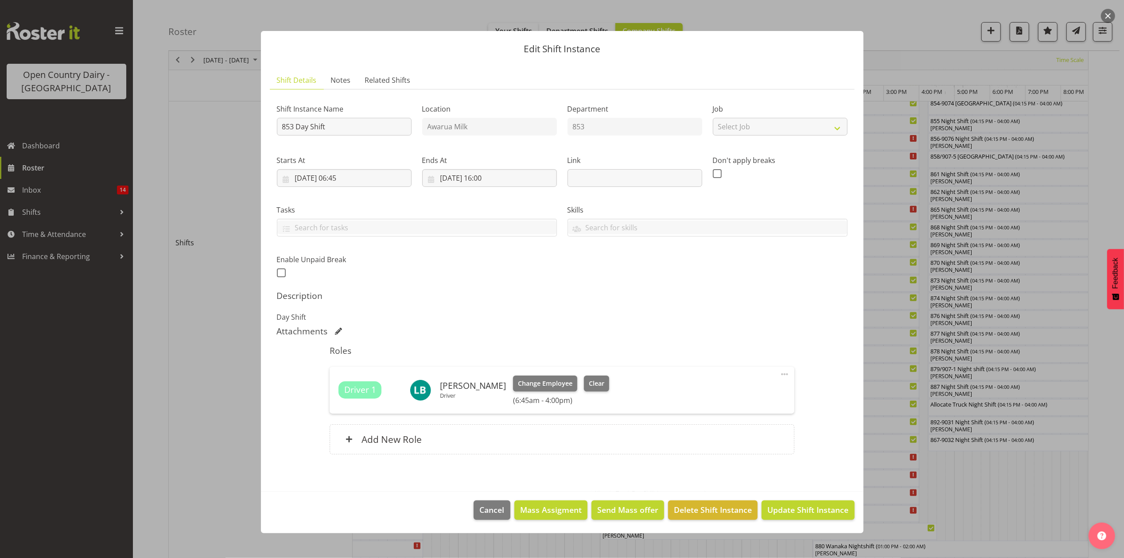
scroll to position [354, 0]
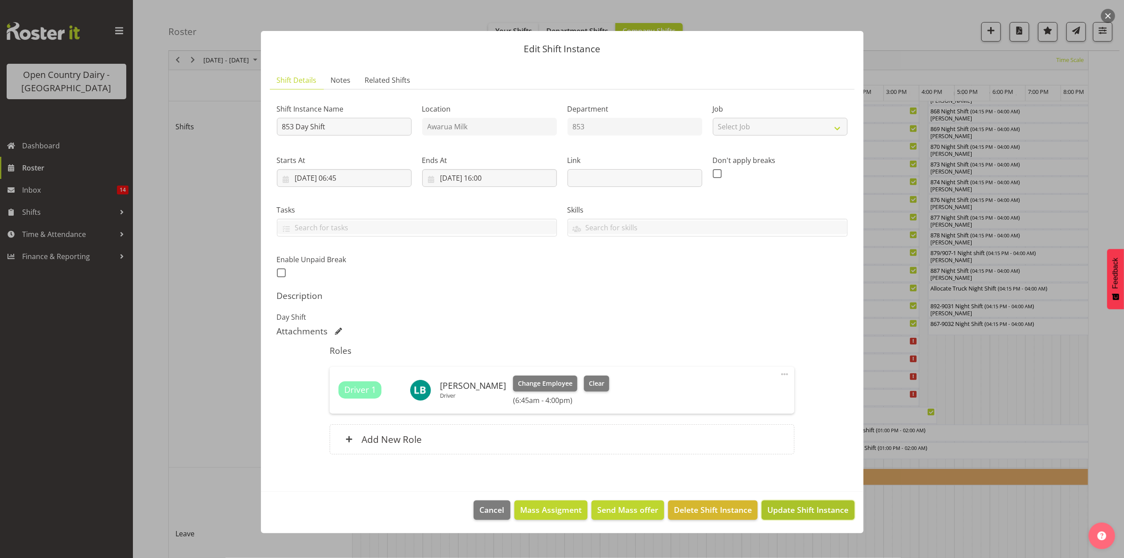
click at [800, 511] on span "Update Shift Instance" at bounding box center [807, 510] width 81 height 12
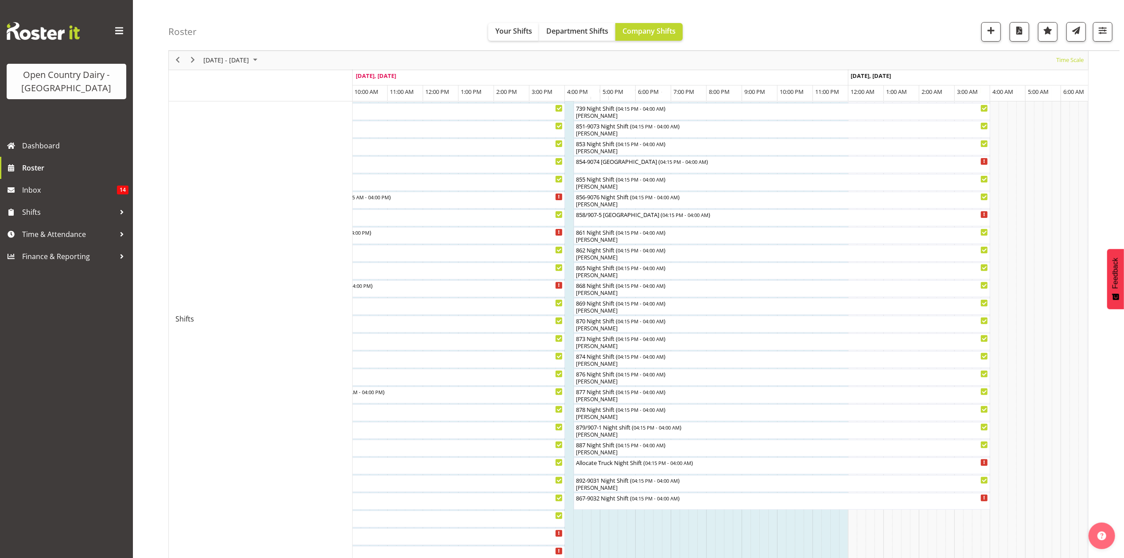
scroll to position [236, 0]
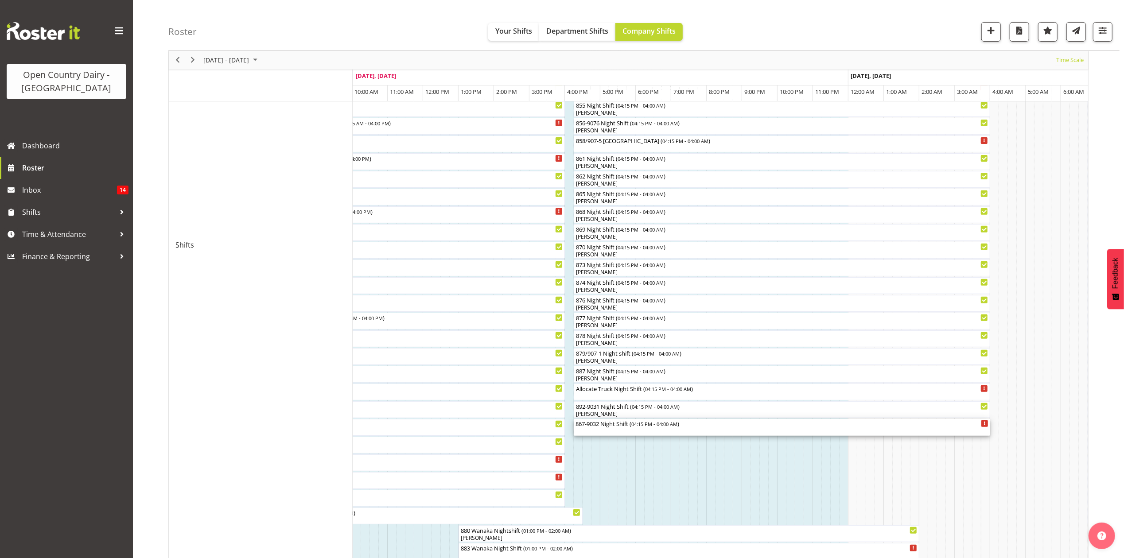
click at [601, 424] on div "867-9032 Night Shift ( 04:15 PM - 04:00 AM )" at bounding box center [781, 423] width 413 height 9
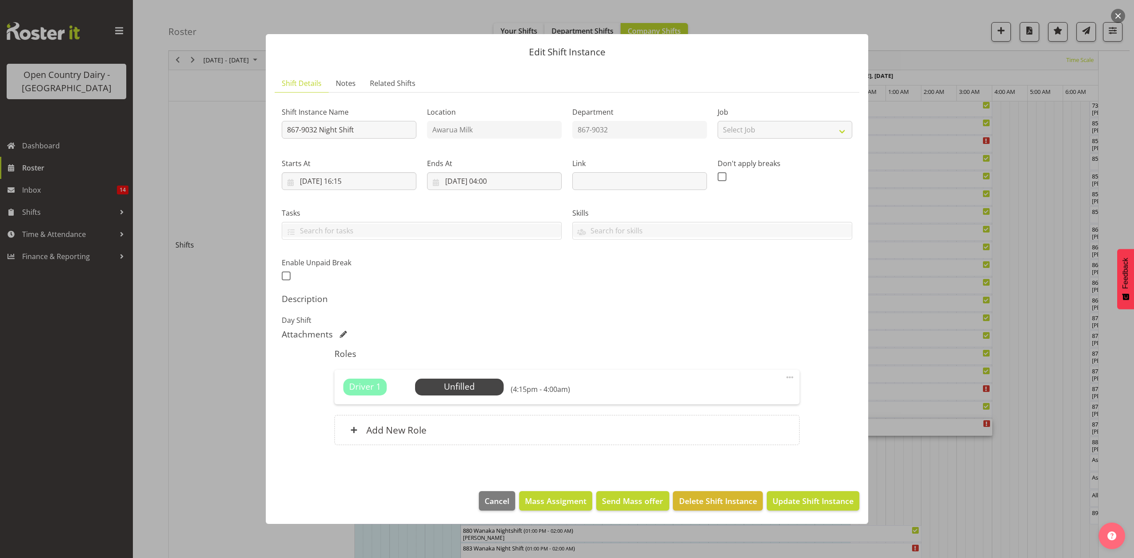
click at [968, 472] on div at bounding box center [567, 279] width 1134 height 558
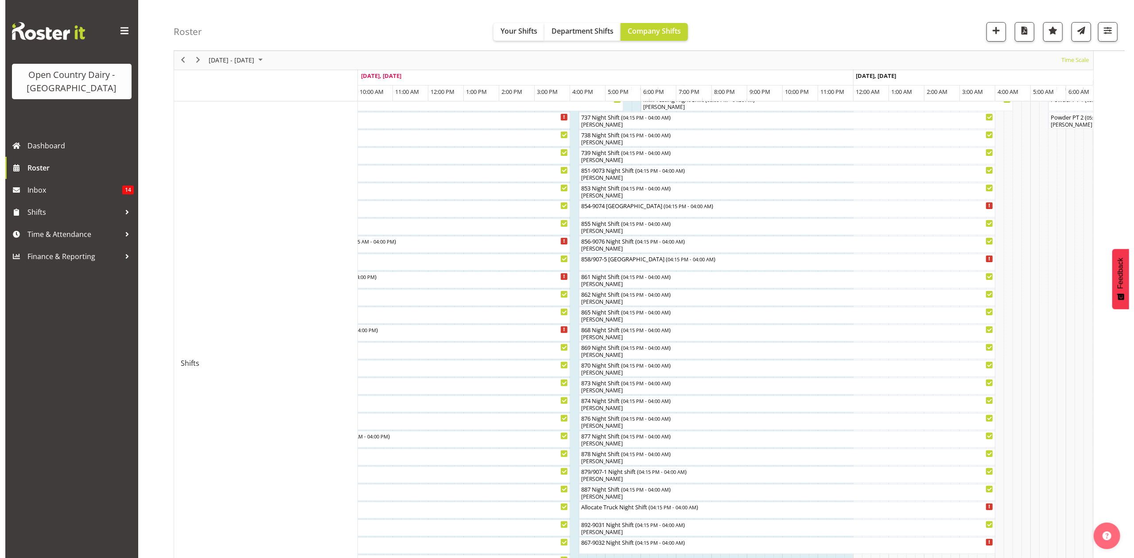
scroll to position [177, 0]
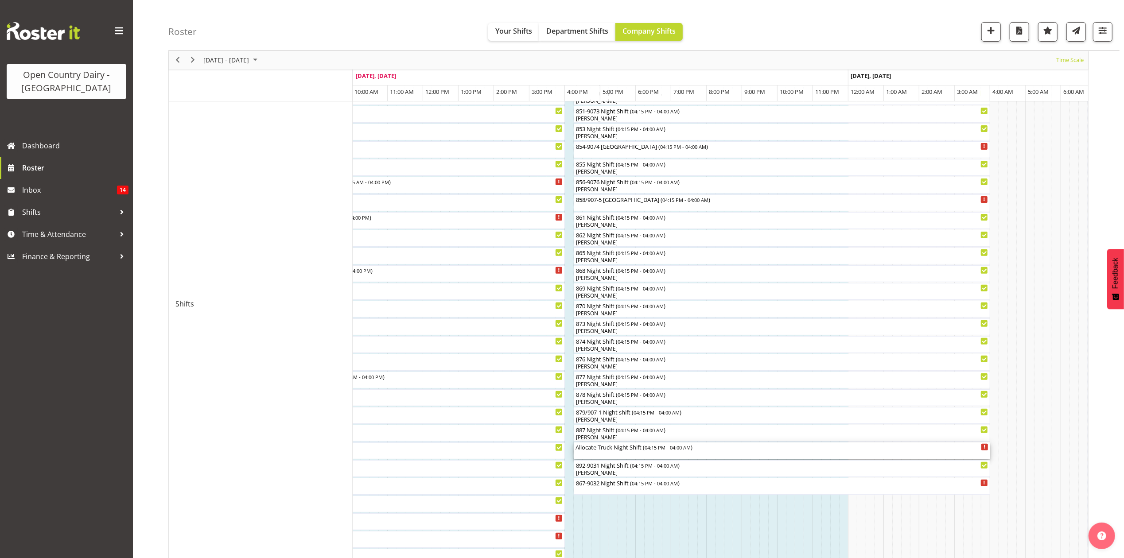
click at [599, 449] on div "Allocate Truck Night Shift ( 04:15 PM - 04:00 AM )" at bounding box center [781, 446] width 413 height 9
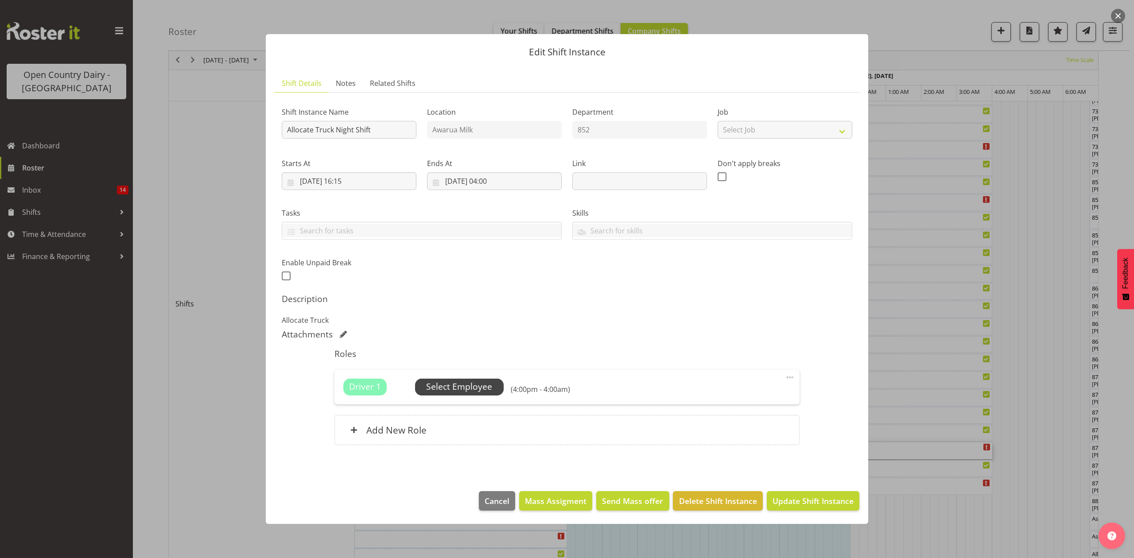
click at [466, 385] on span "Select Employee" at bounding box center [459, 386] width 66 height 13
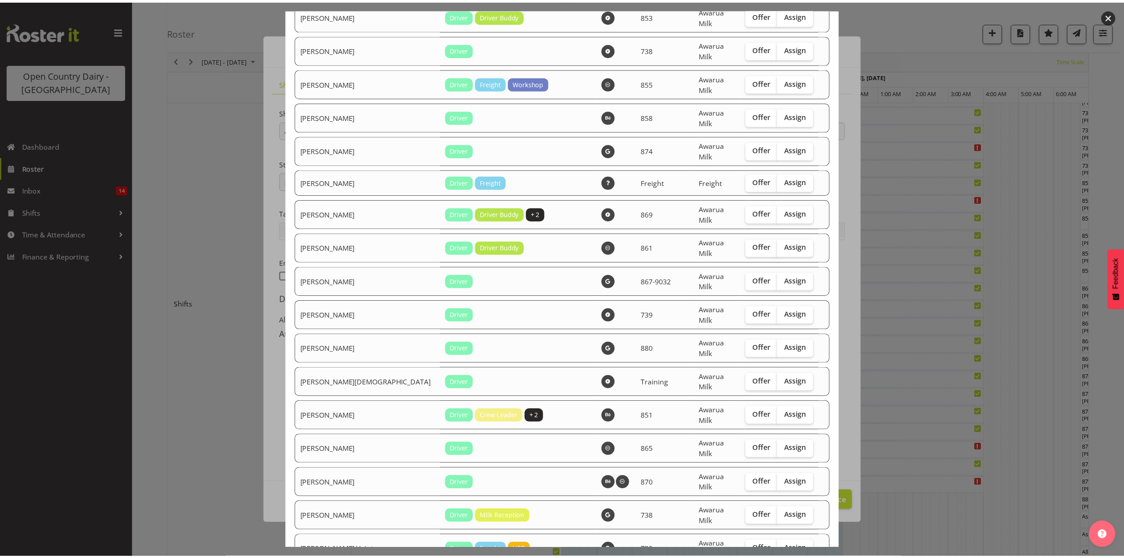
scroll to position [1408, 0]
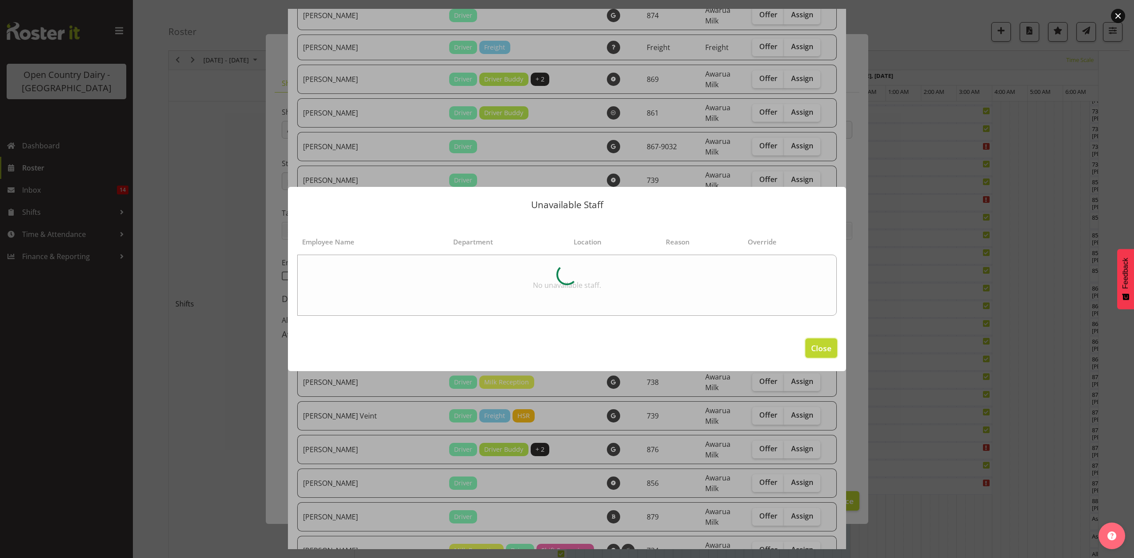
click at [824, 351] on span "Close" at bounding box center [821, 348] width 20 height 12
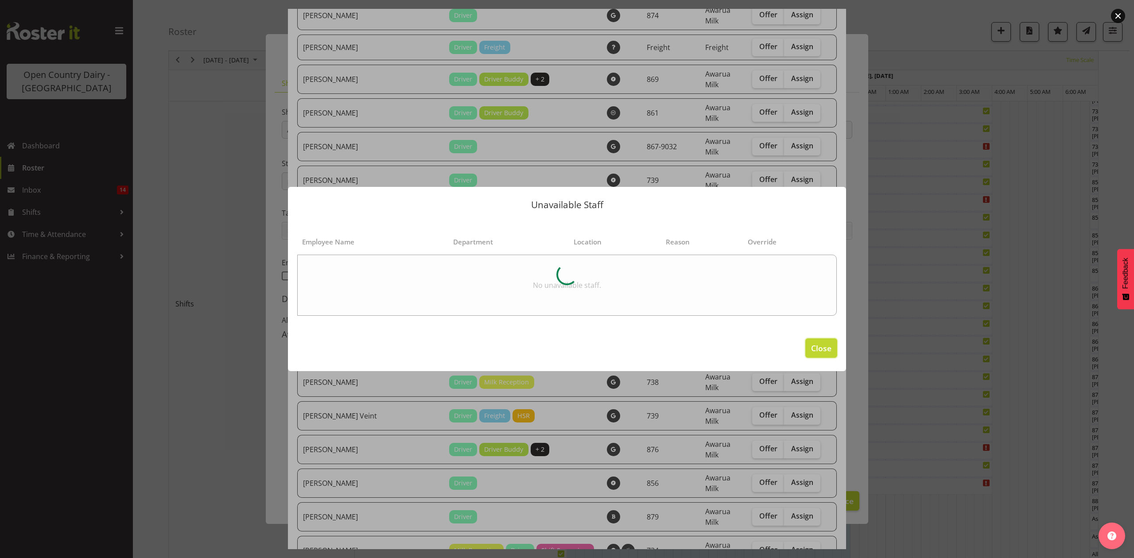
click at [817, 344] on span "Close" at bounding box center [821, 348] width 20 height 12
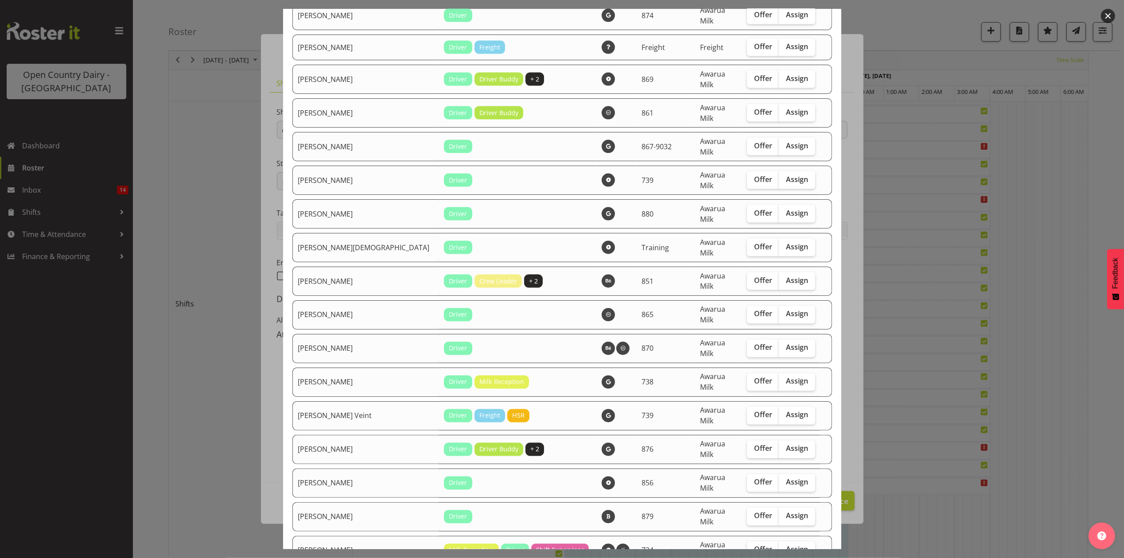
click at [864, 504] on div at bounding box center [562, 279] width 1124 height 558
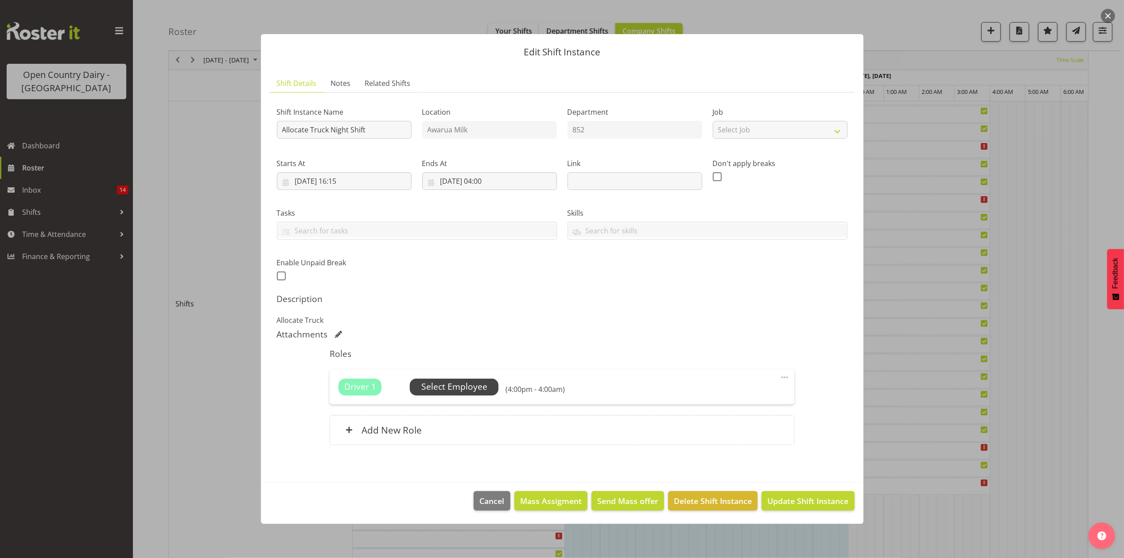
click at [466, 383] on span "Select Employee" at bounding box center [454, 386] width 66 height 13
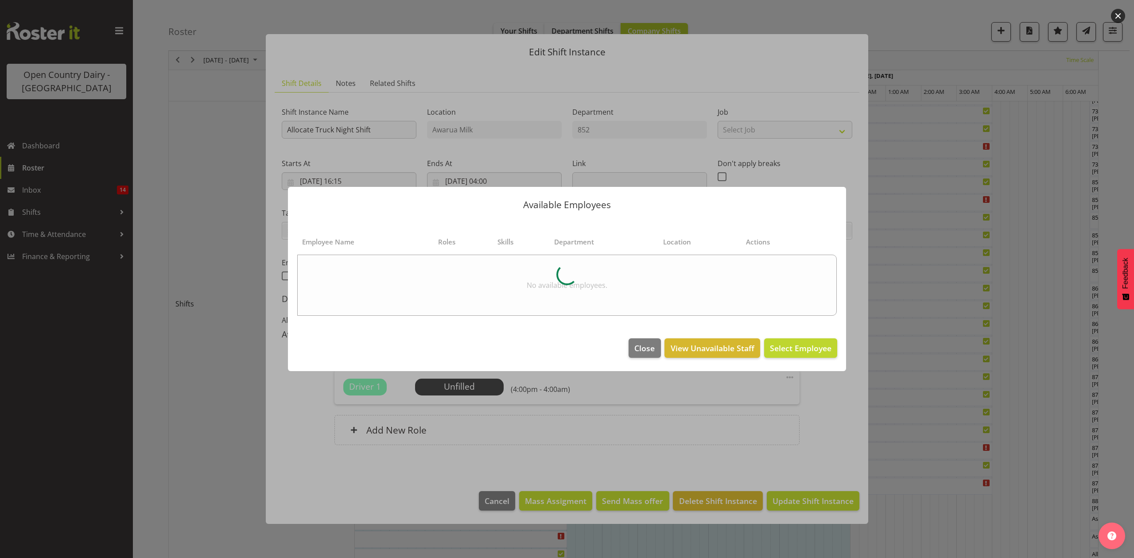
click at [810, 420] on div at bounding box center [567, 279] width 1134 height 558
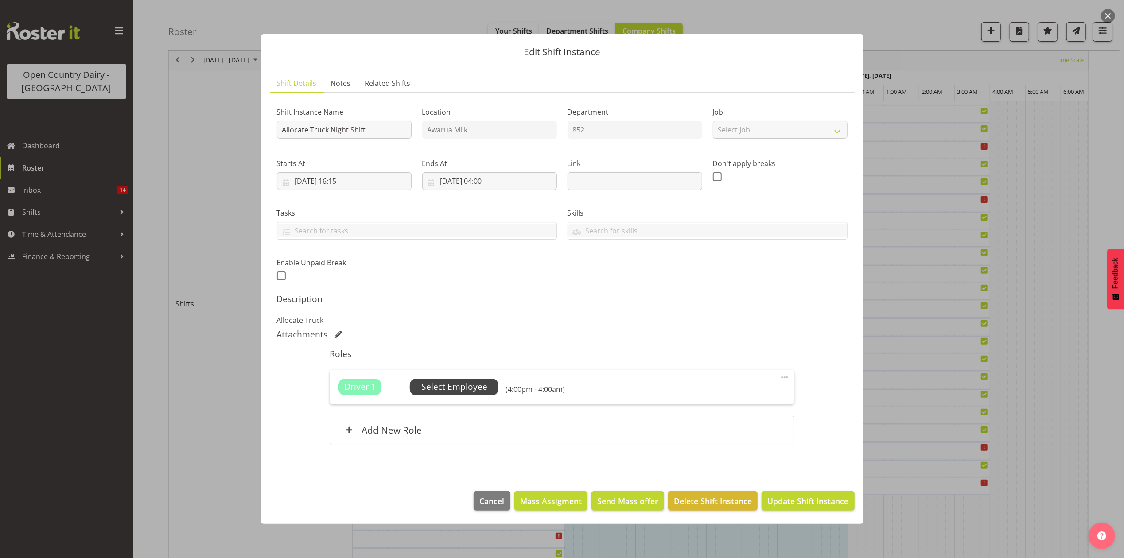
click at [471, 381] on span "Select Employee" at bounding box center [454, 386] width 66 height 13
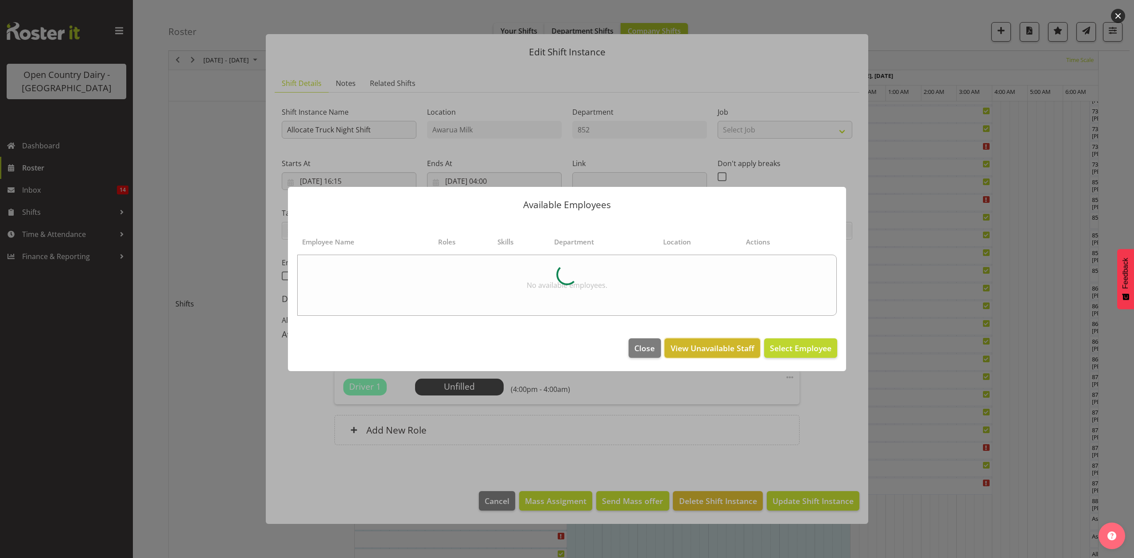
click at [702, 351] on span "View Unavailable Staff" at bounding box center [713, 348] width 84 height 12
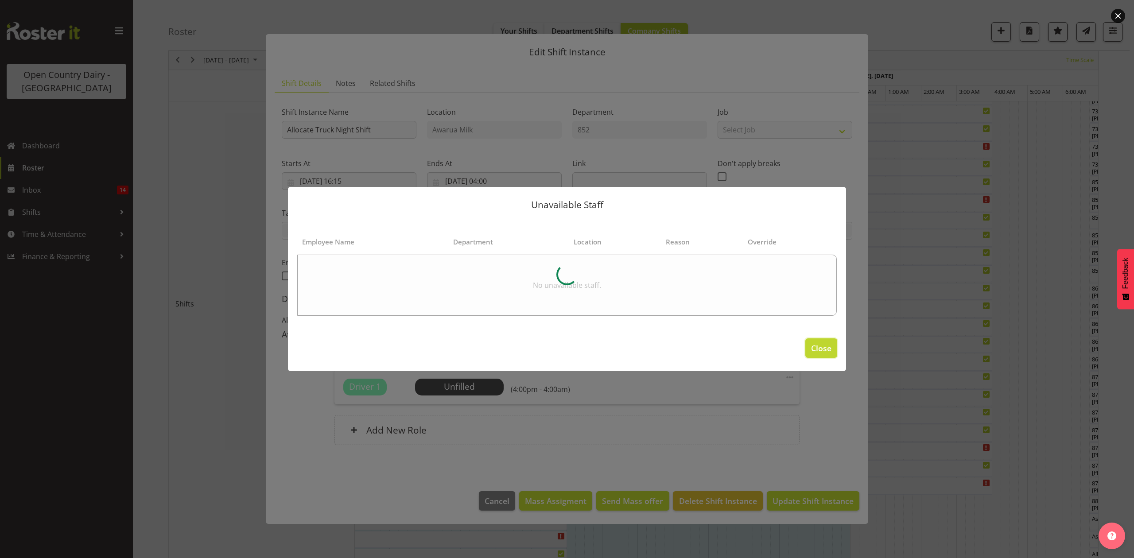
click at [826, 349] on span "Close" at bounding box center [821, 348] width 20 height 12
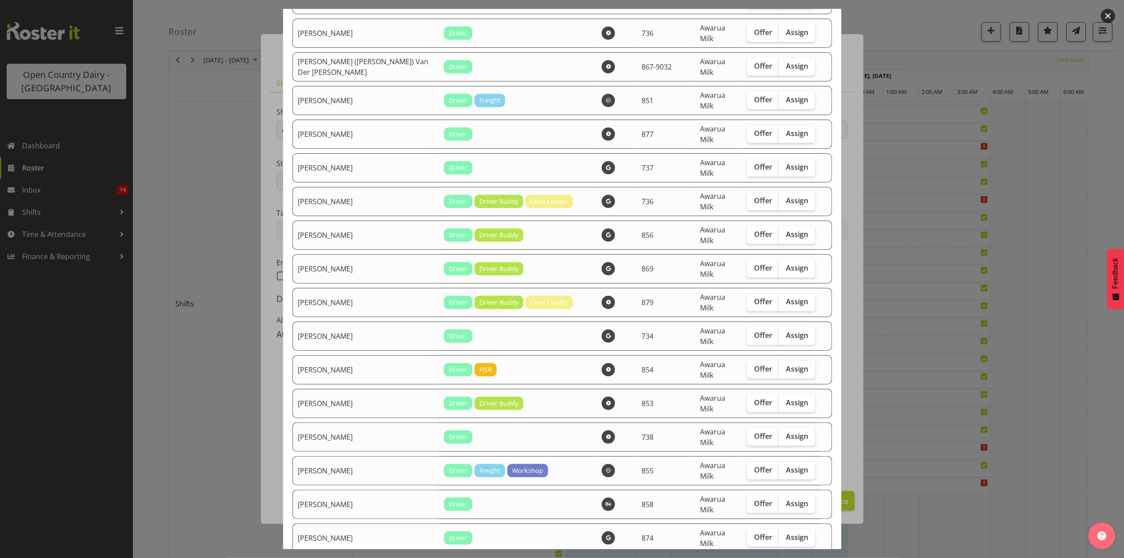
scroll to position [886, 0]
click at [860, 438] on div at bounding box center [562, 279] width 1124 height 558
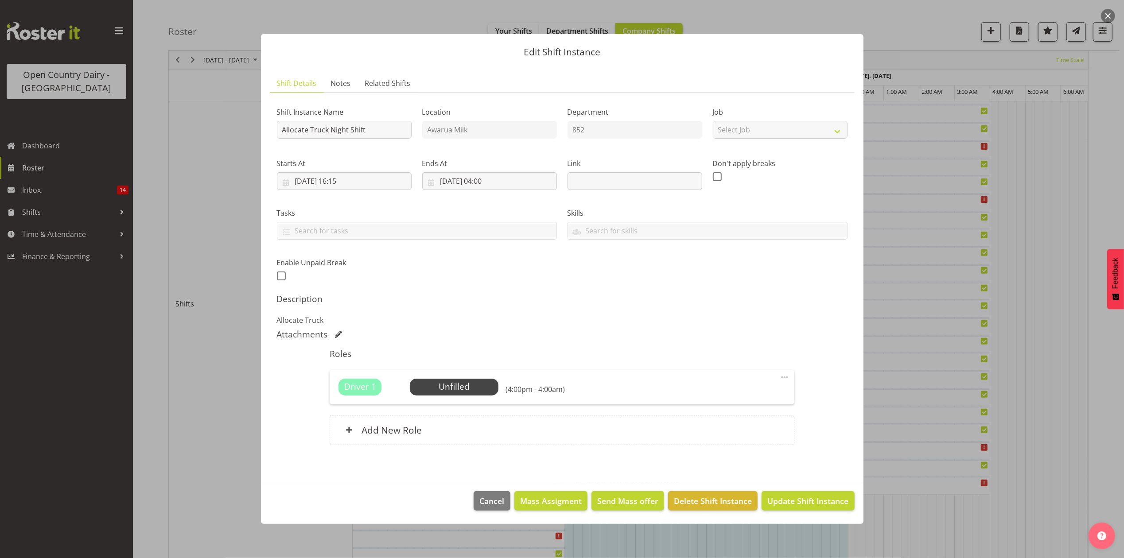
click at [1013, 472] on div at bounding box center [562, 279] width 1124 height 558
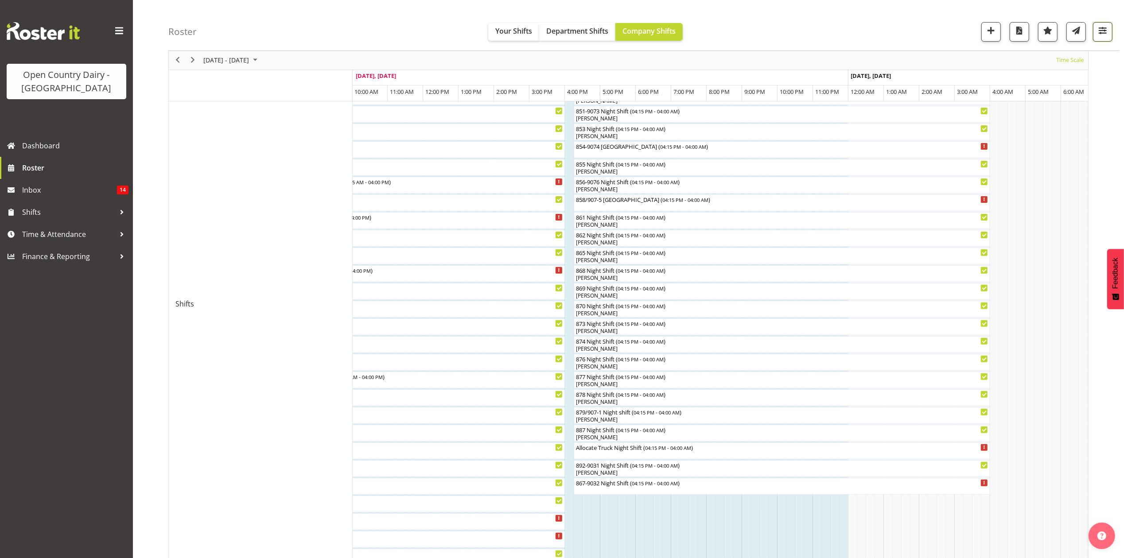
click at [1103, 39] on button "button" at bounding box center [1102, 31] width 19 height 19
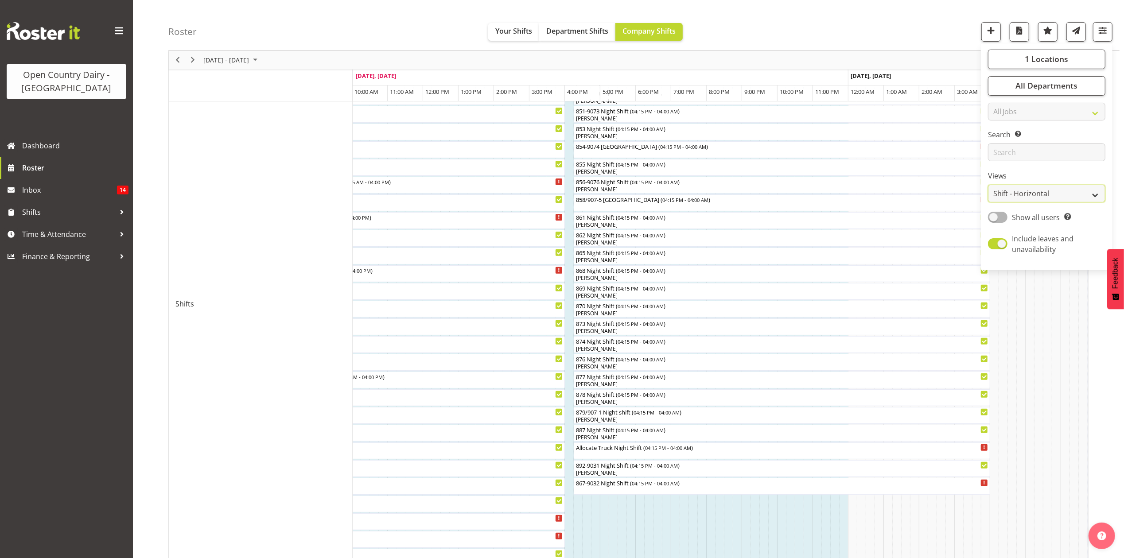
click at [1076, 190] on select "Staff Role Shift - Horizontal Shift - Vertical Staff - Location" at bounding box center [1046, 194] width 117 height 18
click at [988, 203] on select "Staff Role Shift - Horizontal Shift - Vertical Staff - Location" at bounding box center [1046, 194] width 117 height 18
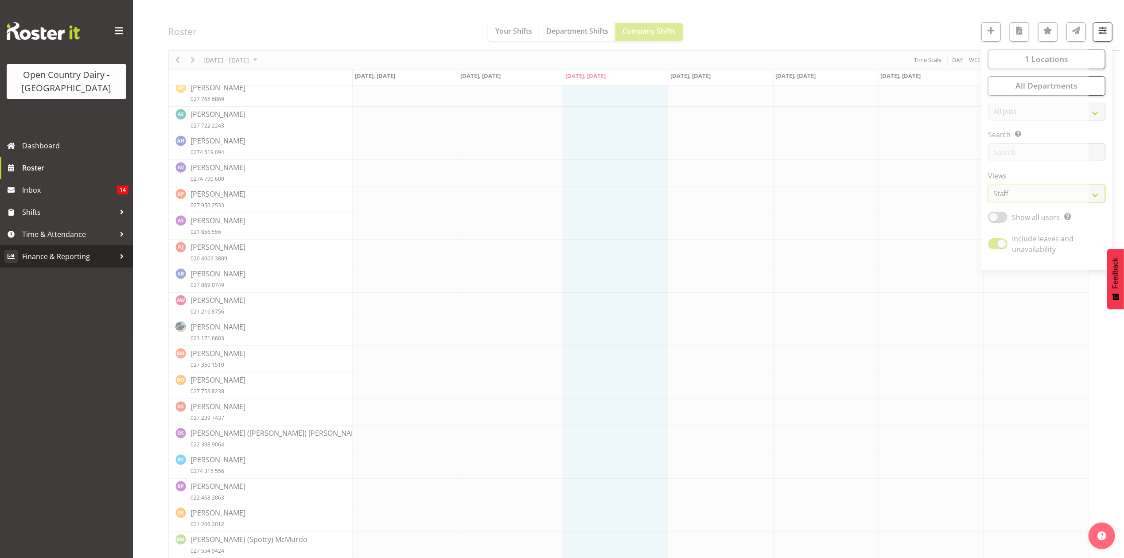
scroll to position [0, 0]
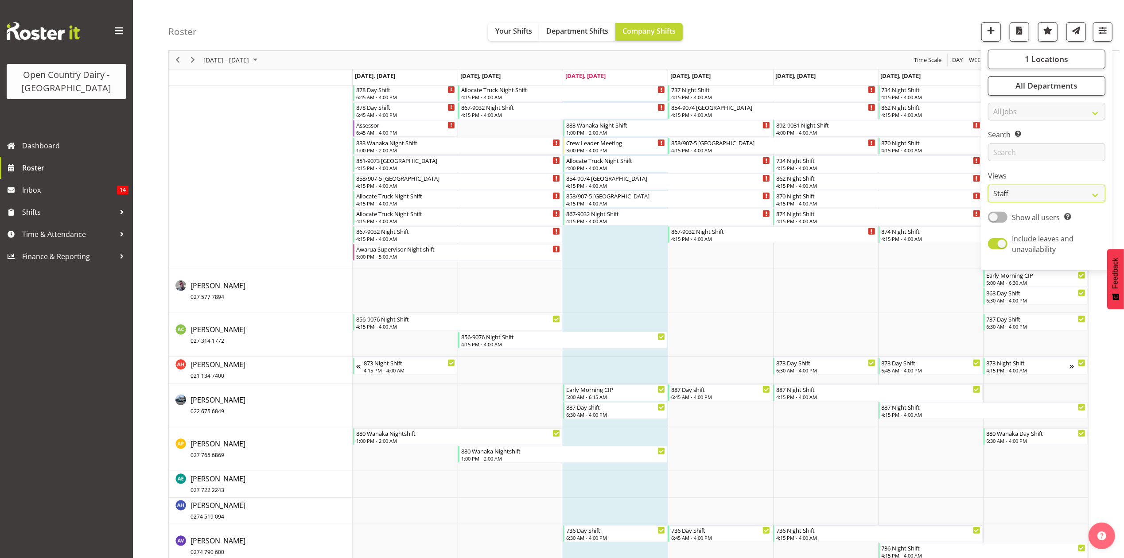
scroll to position [295, 0]
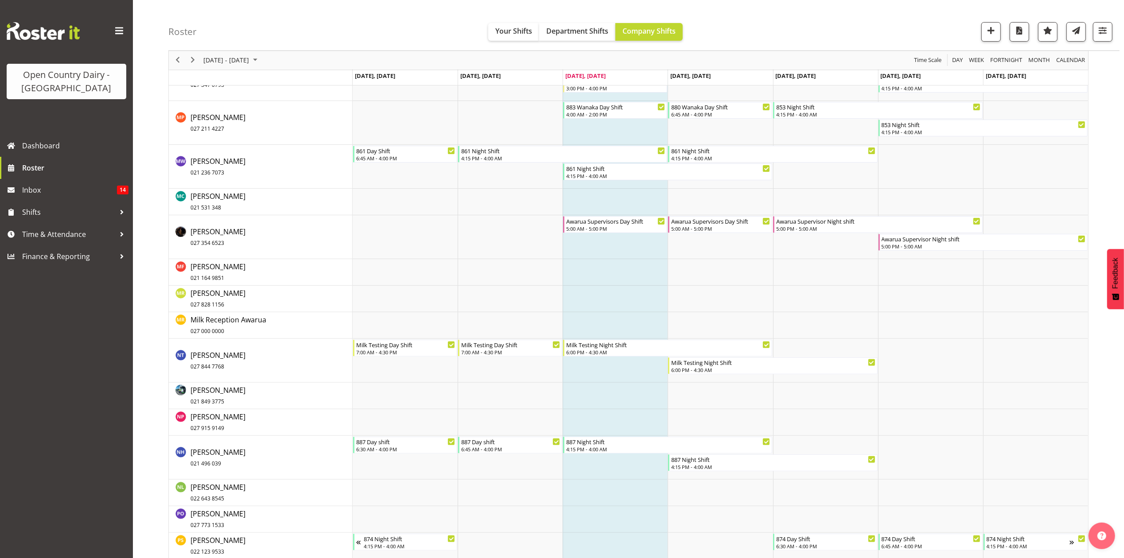
scroll to position [3721, 0]
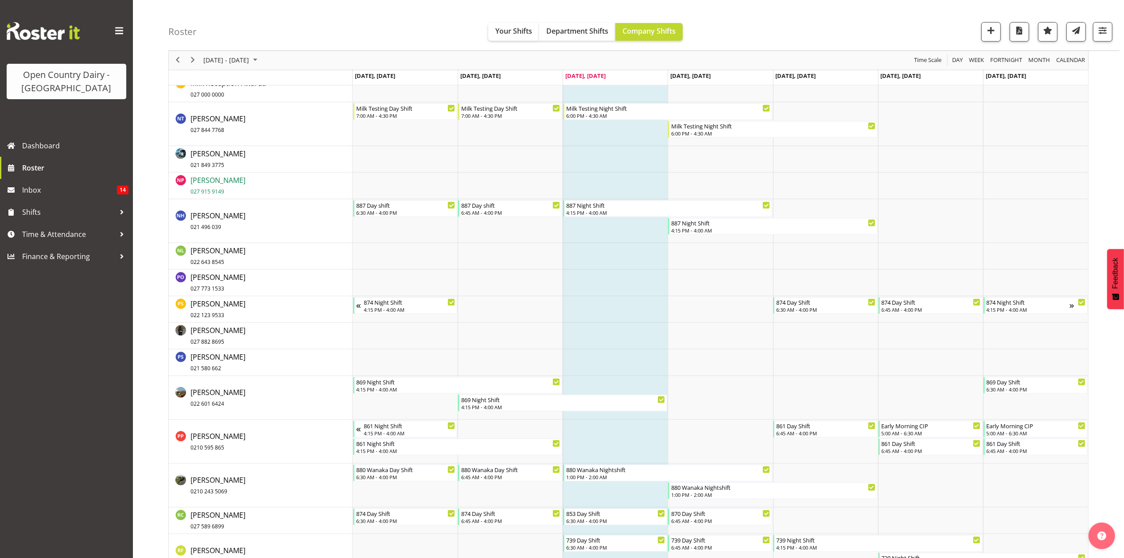
click at [210, 181] on span "Neil Peters 027 915 9149" at bounding box center [217, 185] width 55 height 20
click at [1110, 33] on button "button" at bounding box center [1102, 31] width 19 height 19
click at [1094, 195] on select "Staff Role Shift - Horizontal Shift - Vertical Staff - Location" at bounding box center [1046, 194] width 117 height 18
select select "shiftH"
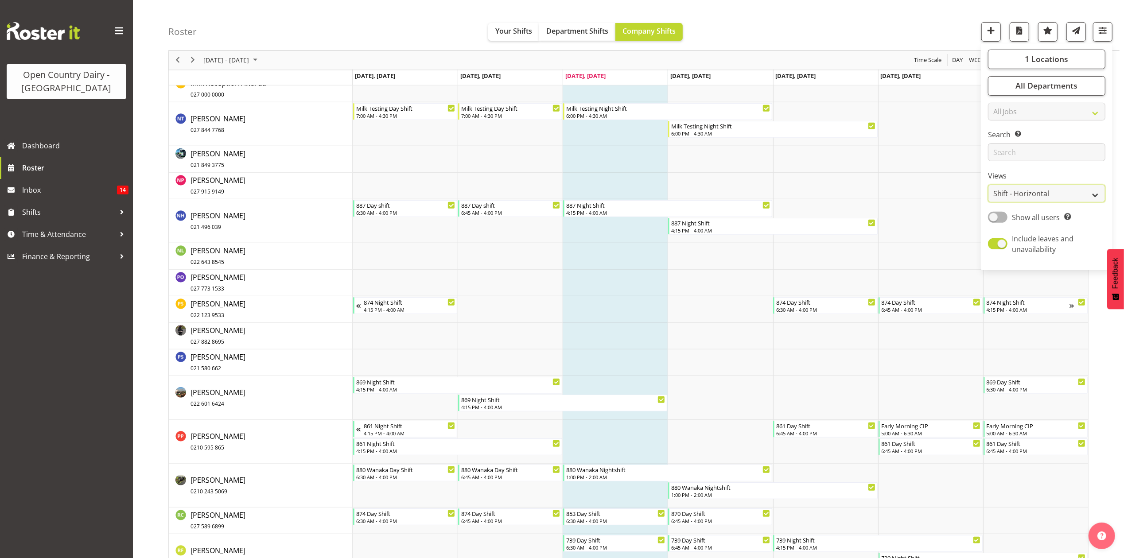
click at [988, 203] on select "Staff Role Shift - Horizontal Shift - Vertical Staff - Location" at bounding box center [1046, 194] width 117 height 18
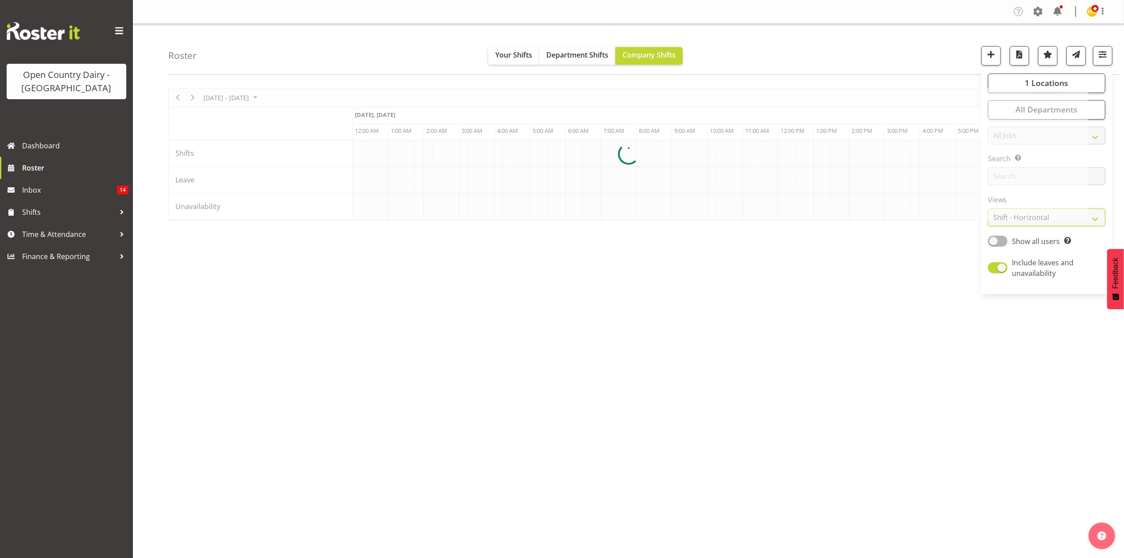
scroll to position [0, 0]
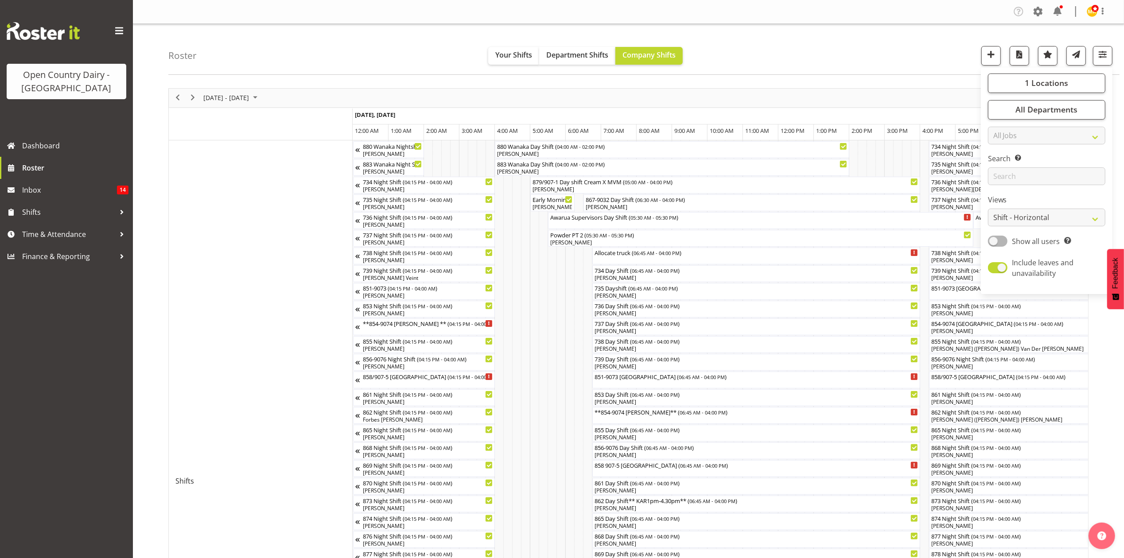
click at [1103, 336] on div "Sep 29 - Oct 05, 2025 Today Timeline Day Timeline Week Timeline Fortnight Timel…" at bounding box center [645, 534] width 955 height 907
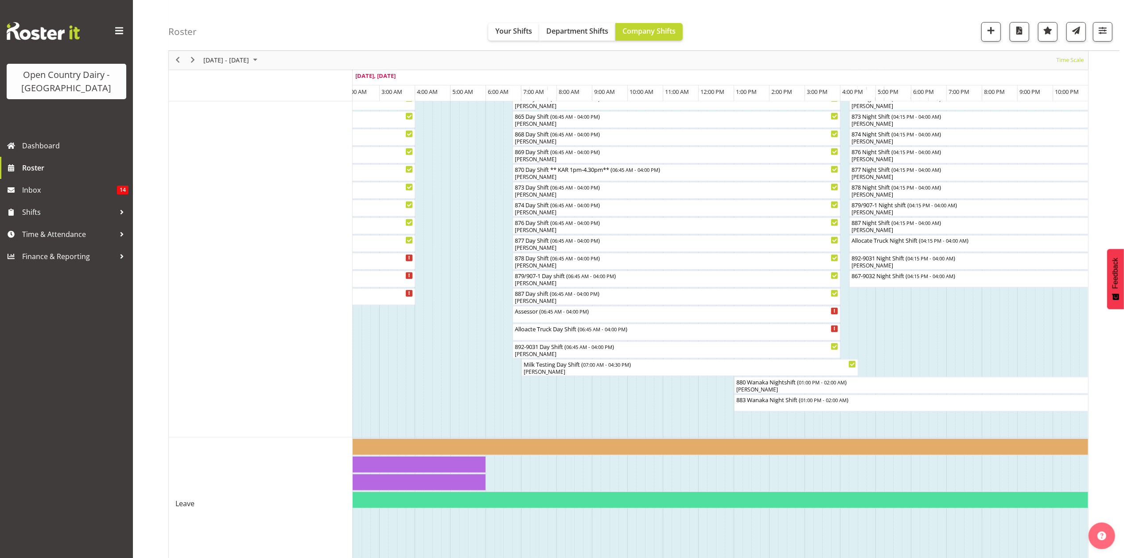
scroll to position [322, 0]
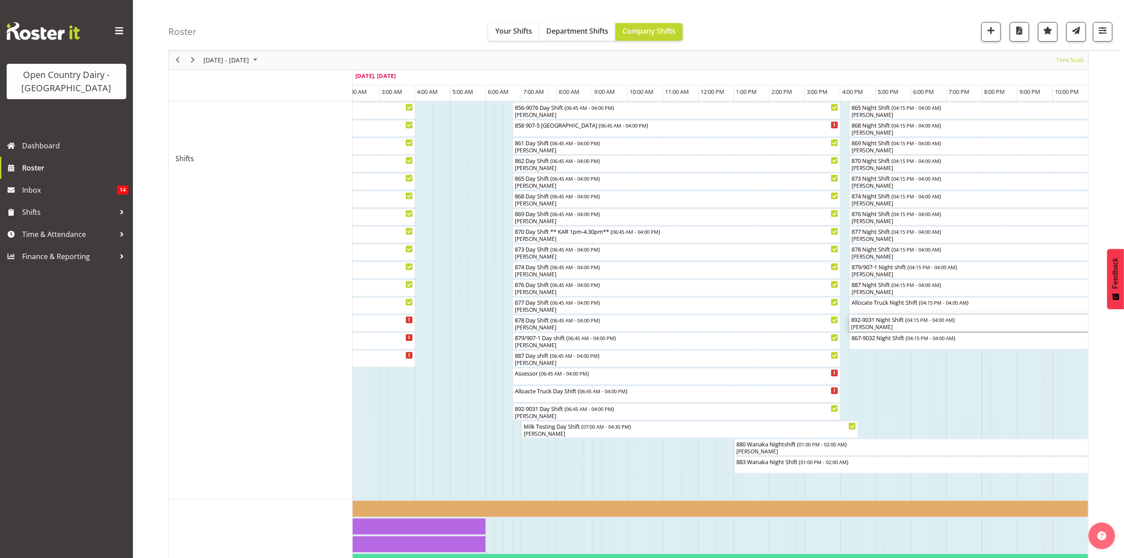
click at [877, 322] on div "892-9031 Night Shift ( 04:15 PM - 04:00 AM )" at bounding box center [1057, 319] width 413 height 9
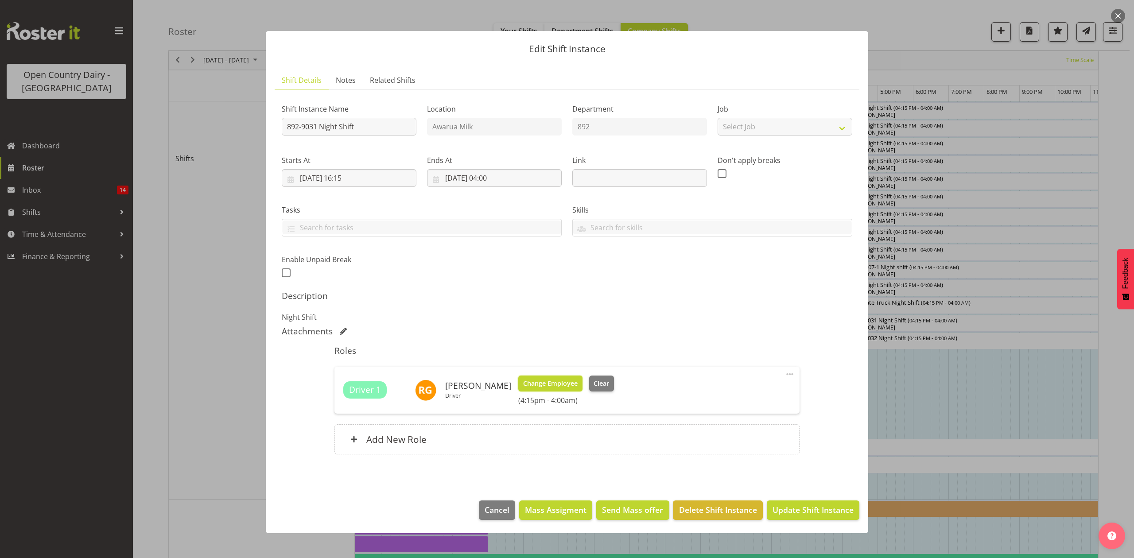
click at [544, 387] on span "Change Employee" at bounding box center [550, 384] width 54 height 10
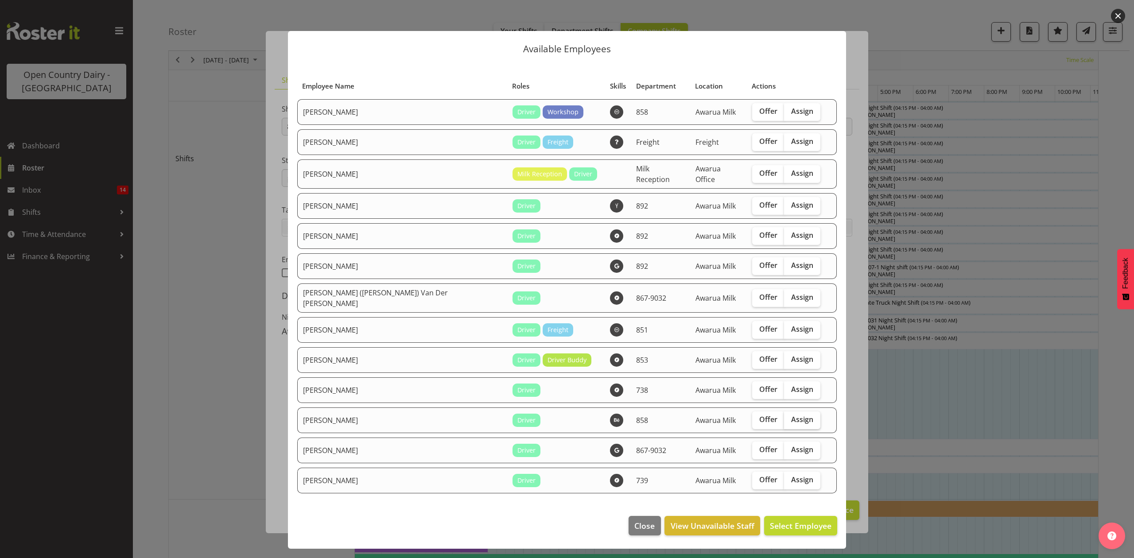
click at [791, 415] on span "Assign" at bounding box center [802, 419] width 22 height 9
click at [784, 417] on input "Assign" at bounding box center [787, 420] width 6 height 6
checkbox input "true"
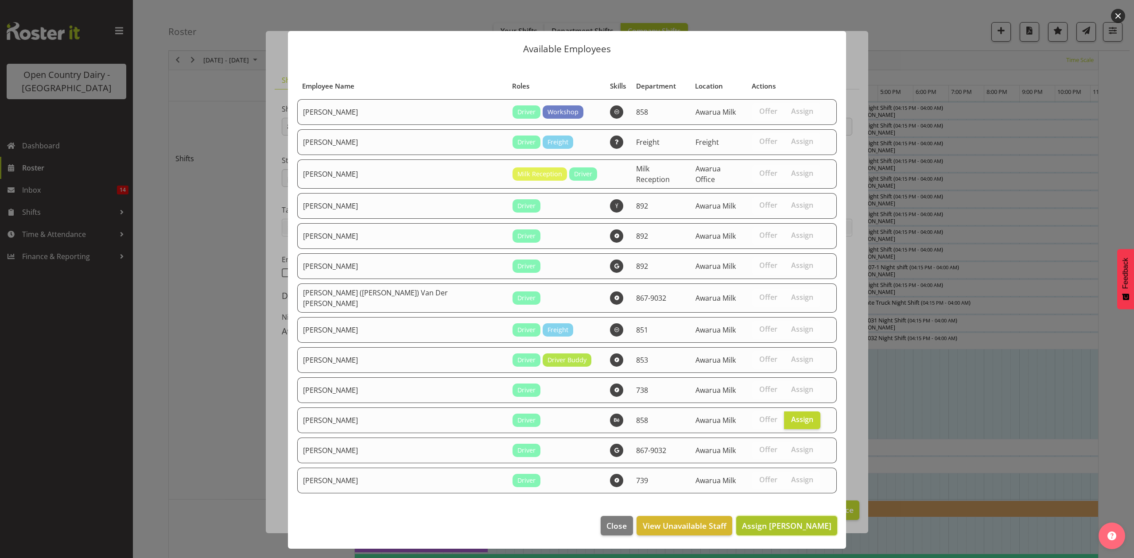
click at [799, 523] on span "Assign Neil Peters" at bounding box center [786, 526] width 89 height 12
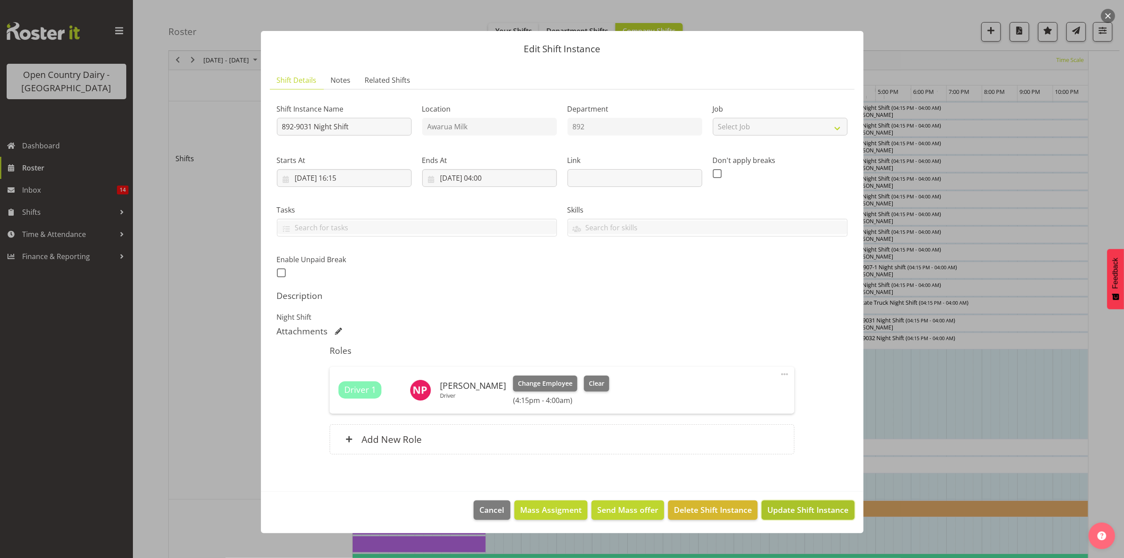
click at [814, 510] on span "Update Shift Instance" at bounding box center [807, 510] width 81 height 12
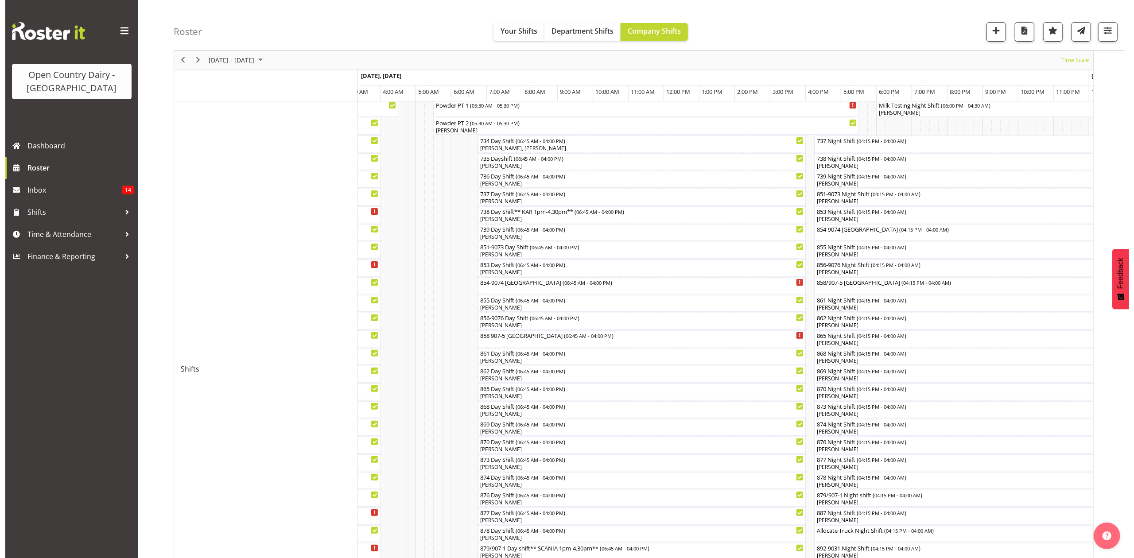
scroll to position [0, 0]
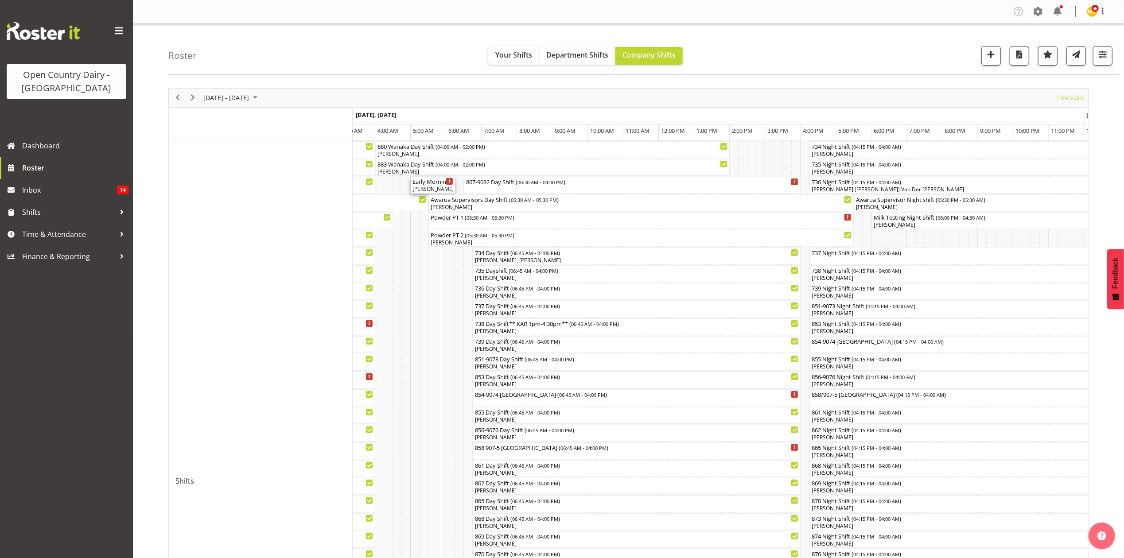
click at [432, 187] on div "Tracy Inder" at bounding box center [432, 189] width 41 height 8
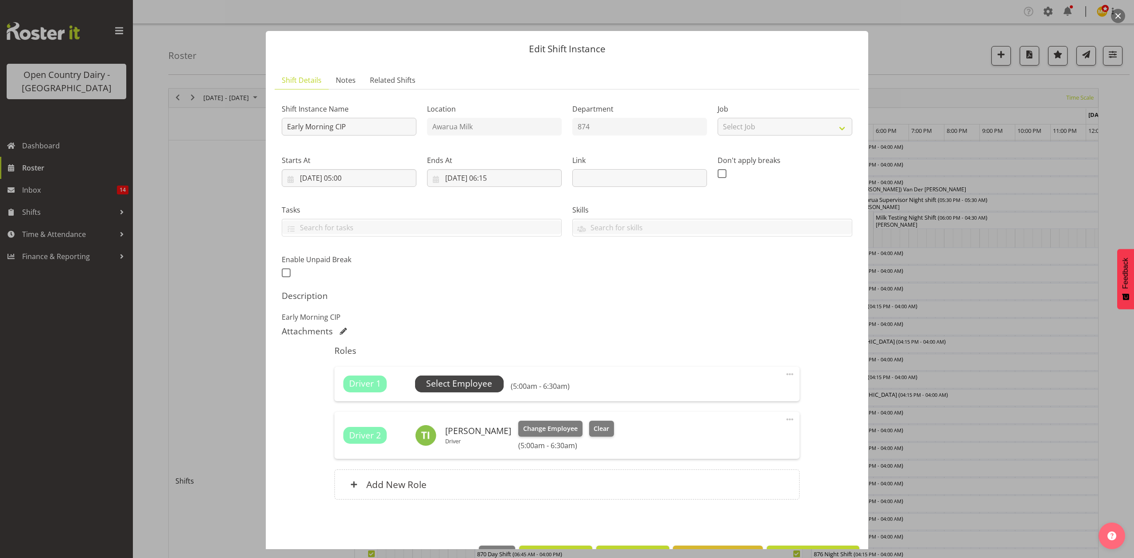
click at [445, 385] on span "Select Employee" at bounding box center [459, 383] width 66 height 13
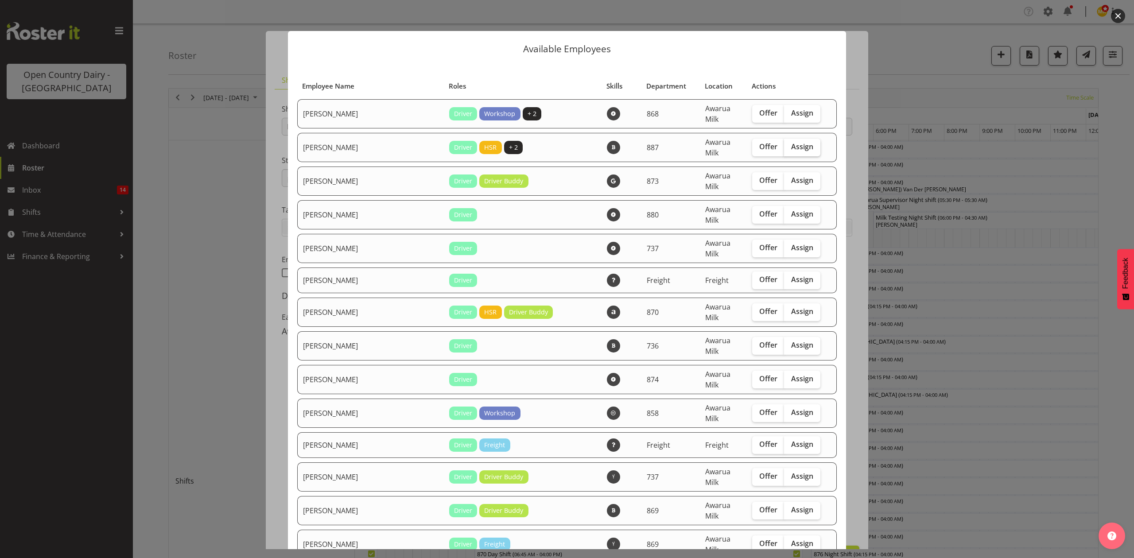
click at [791, 142] on span "Assign" at bounding box center [802, 146] width 22 height 9
click at [788, 144] on input "Assign" at bounding box center [787, 147] width 6 height 6
checkbox input "true"
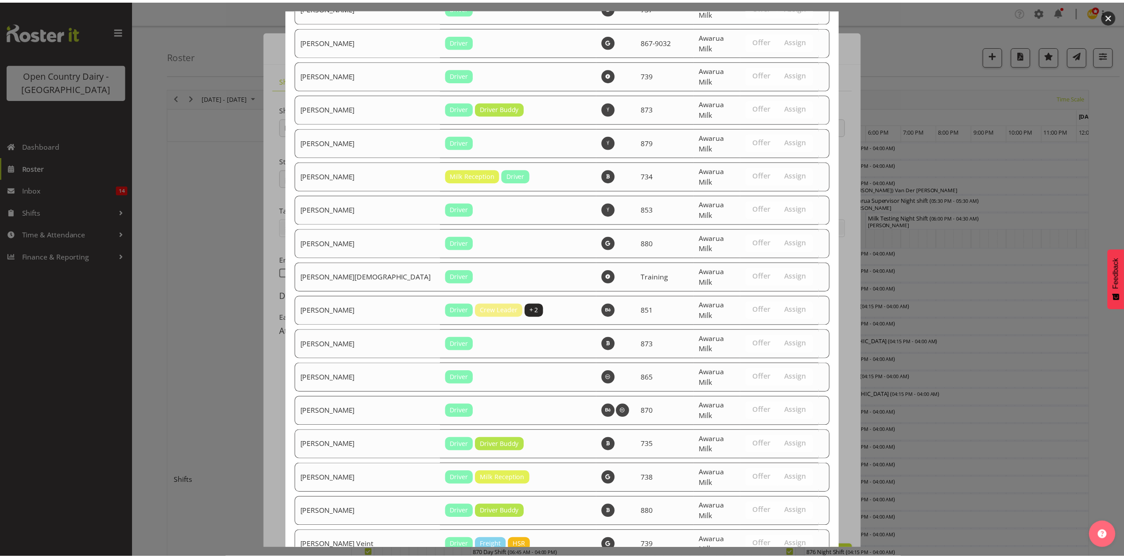
scroll to position [3064, 0]
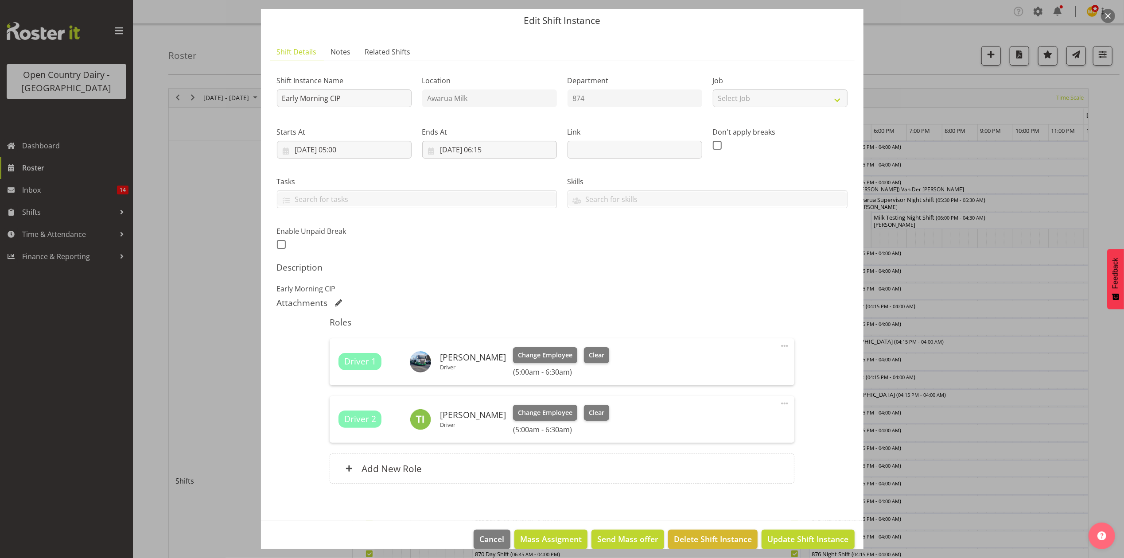
scroll to position [43, 0]
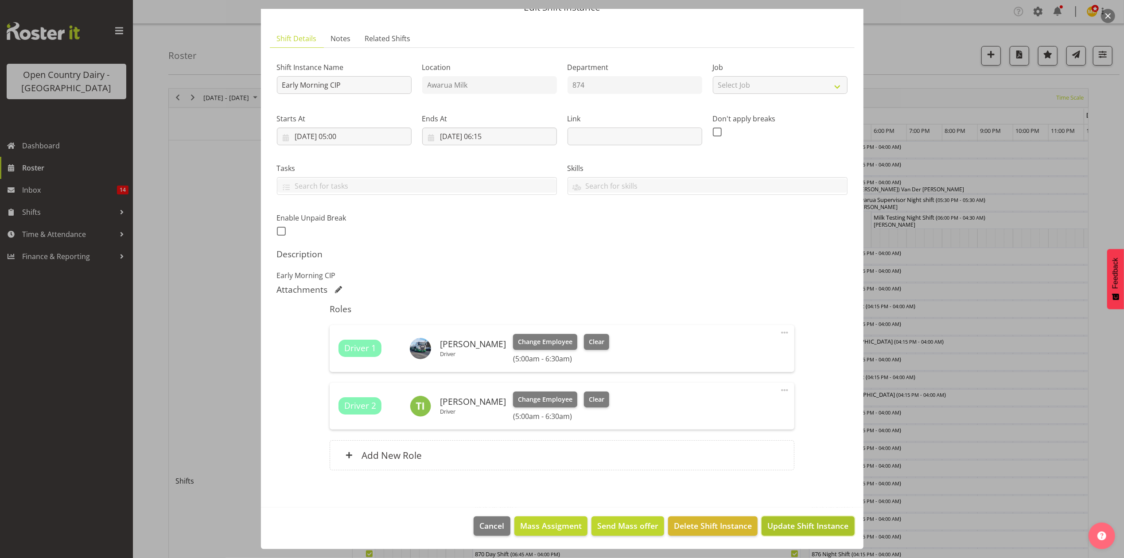
click at [785, 525] on span "Update Shift Instance" at bounding box center [807, 526] width 81 height 12
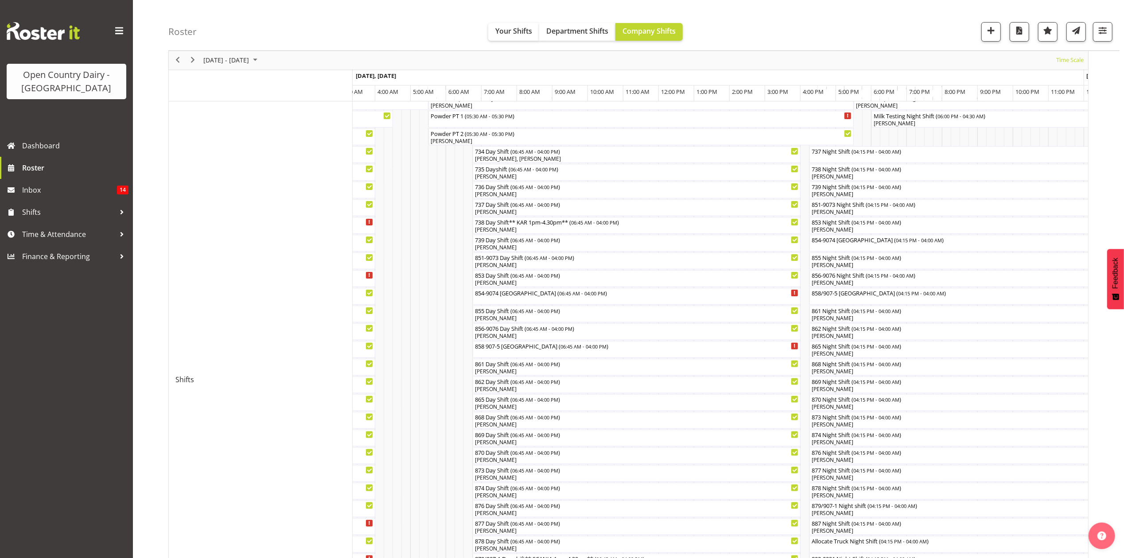
scroll to position [118, 0]
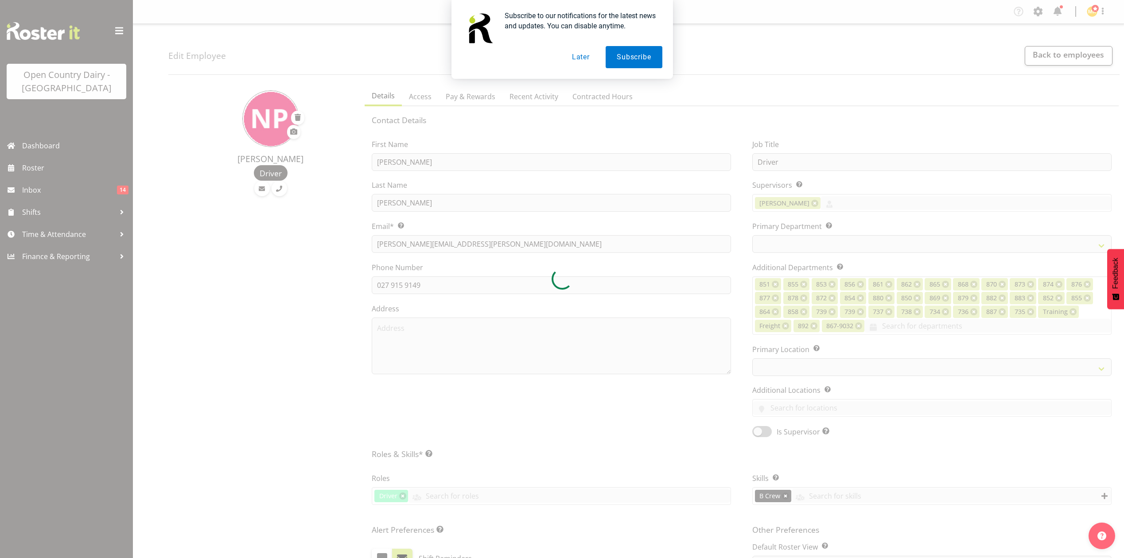
select select "TimelineWeek"
select select
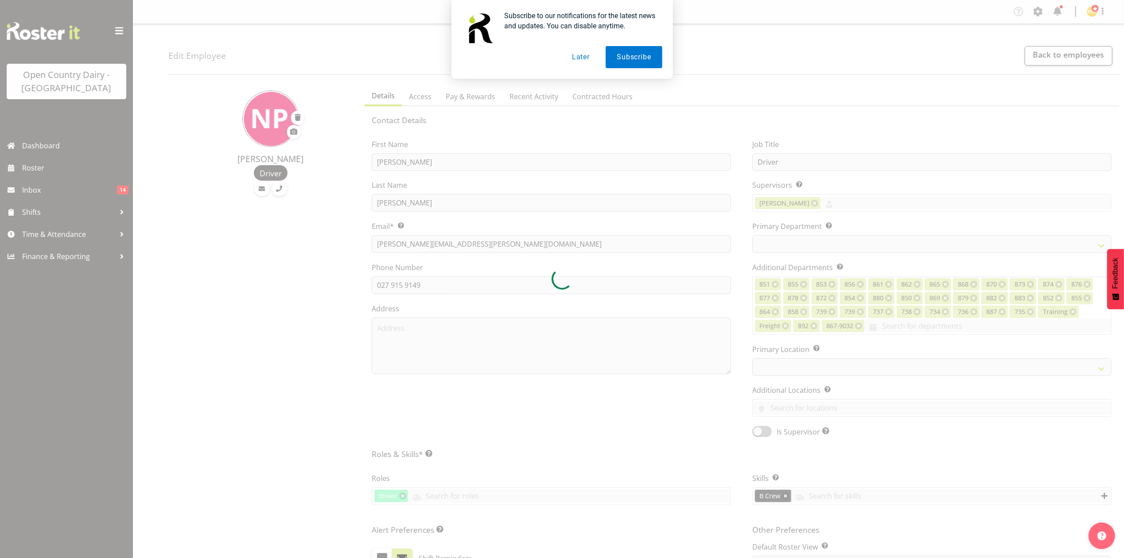
click at [580, 55] on button "Later" at bounding box center [581, 57] width 40 height 22
select select
